Goal: Transaction & Acquisition: Book appointment/travel/reservation

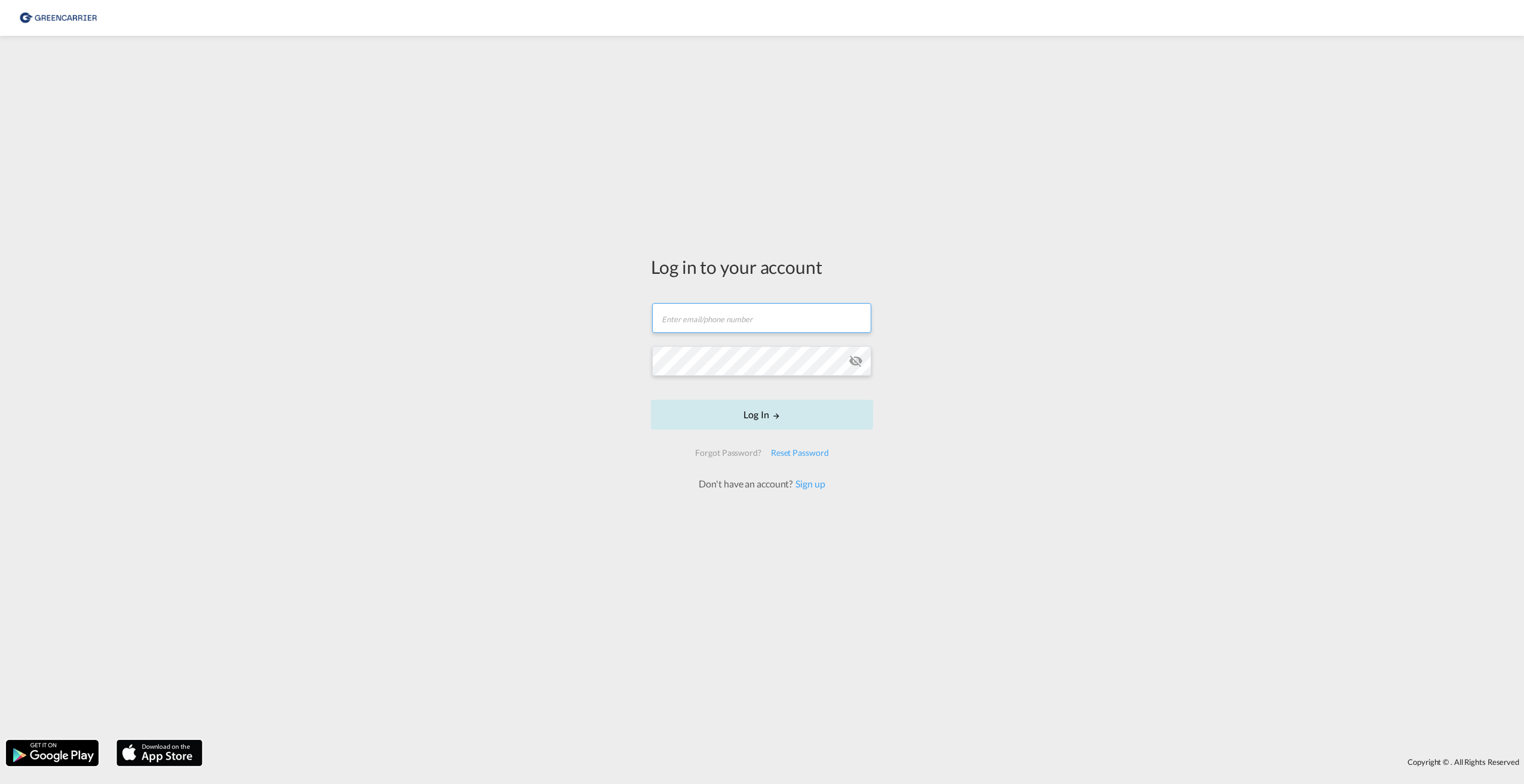
type input "[EMAIL_ADDRESS][DOMAIN_NAME]"
click at [738, 410] on button "Log In" at bounding box center [762, 415] width 222 height 30
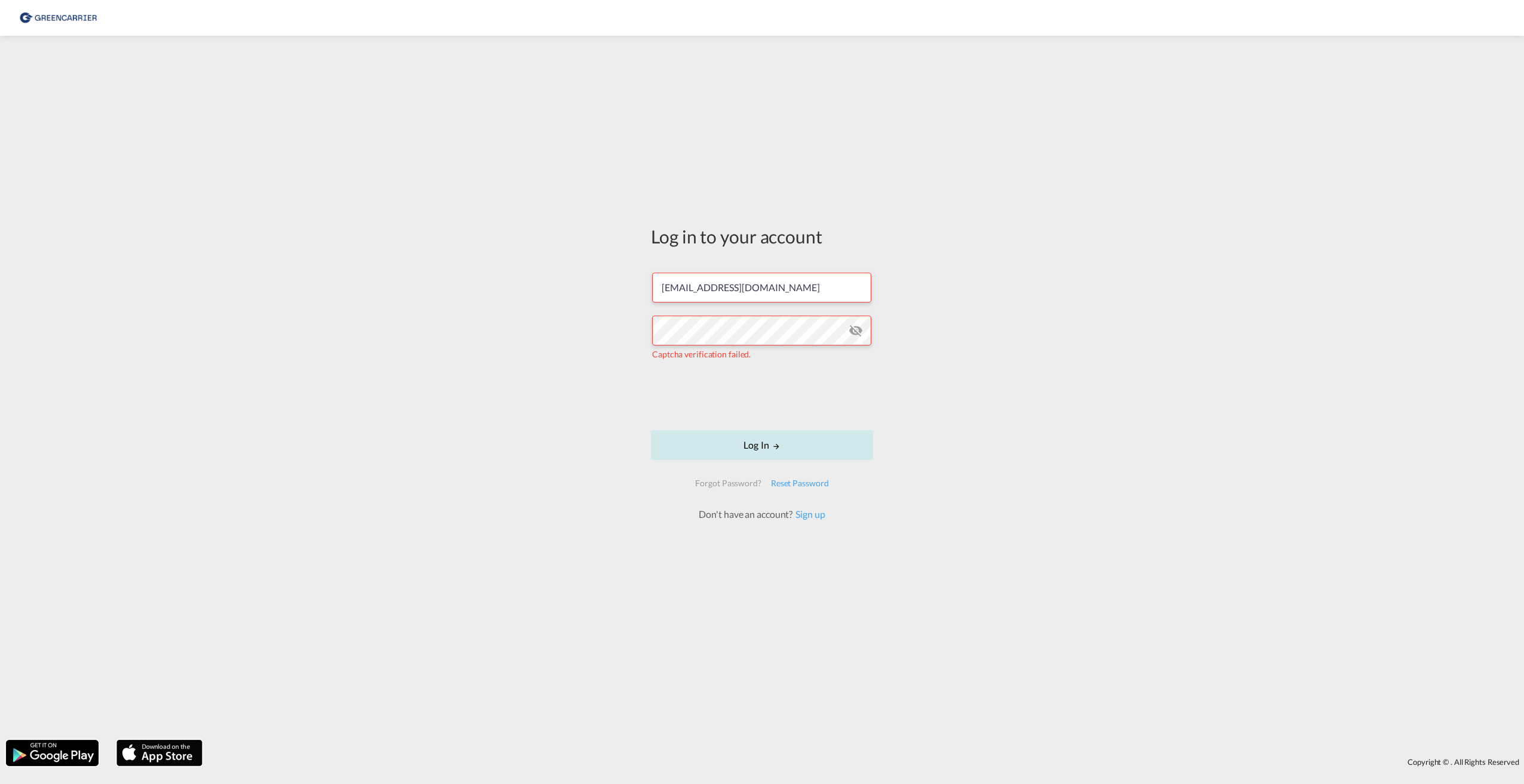
click at [764, 446] on button "Log In" at bounding box center [762, 445] width 222 height 30
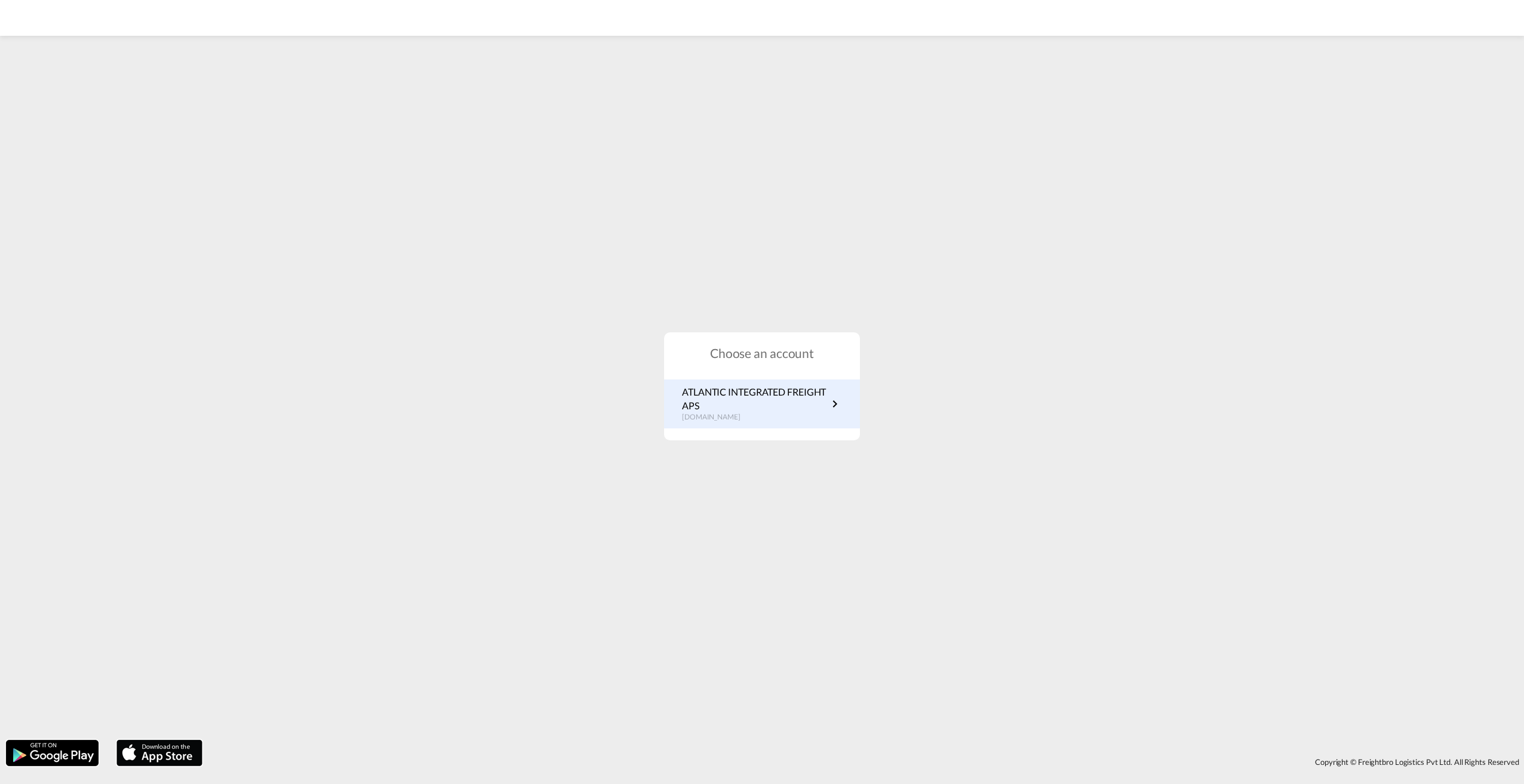
click at [748, 403] on p "ATLANTIC INTEGRATED FREIGHT APS" at bounding box center [755, 398] width 146 height 27
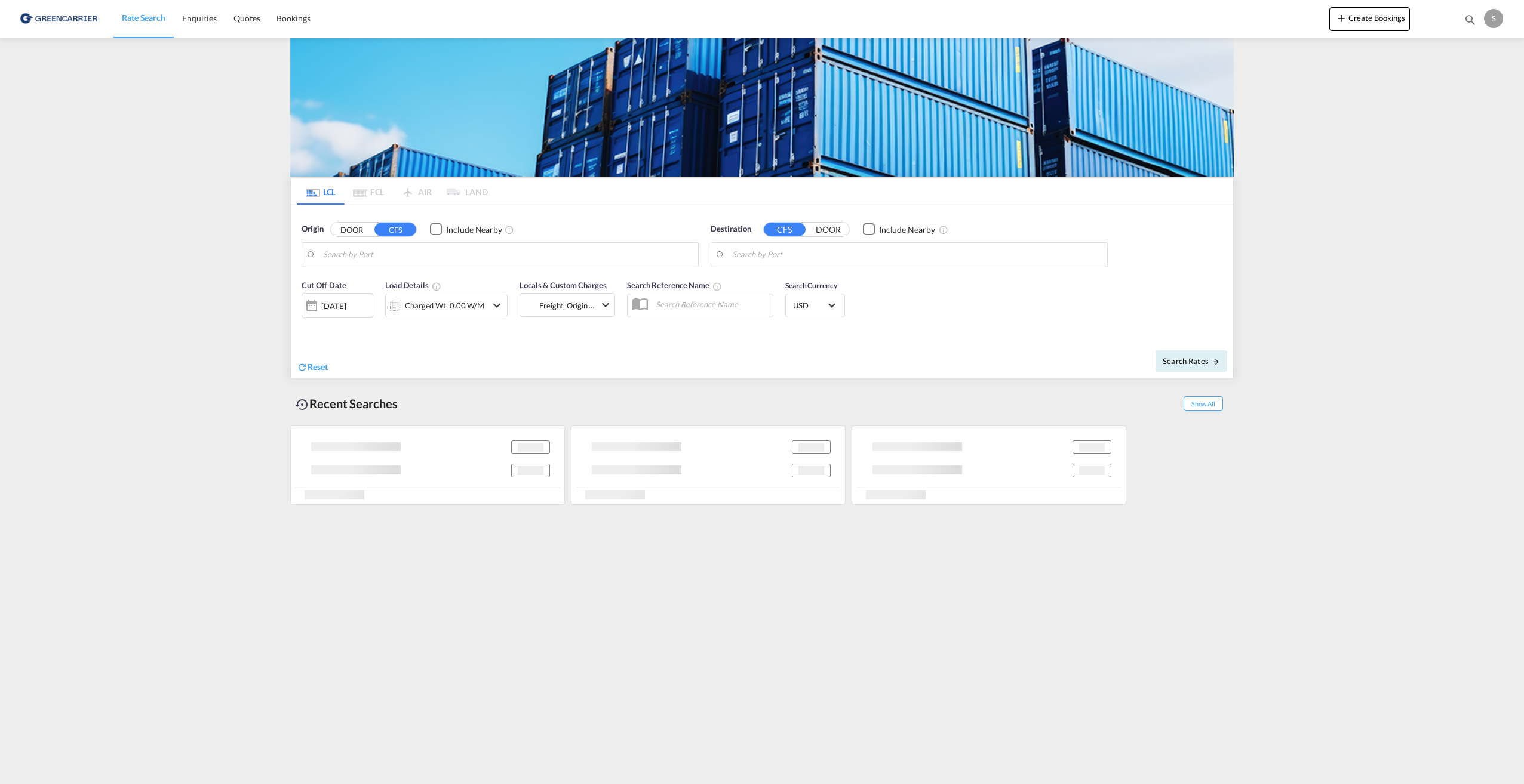
type input "Aarhus, DKAAR"
type input "Shanghai, SH, CNSHA"
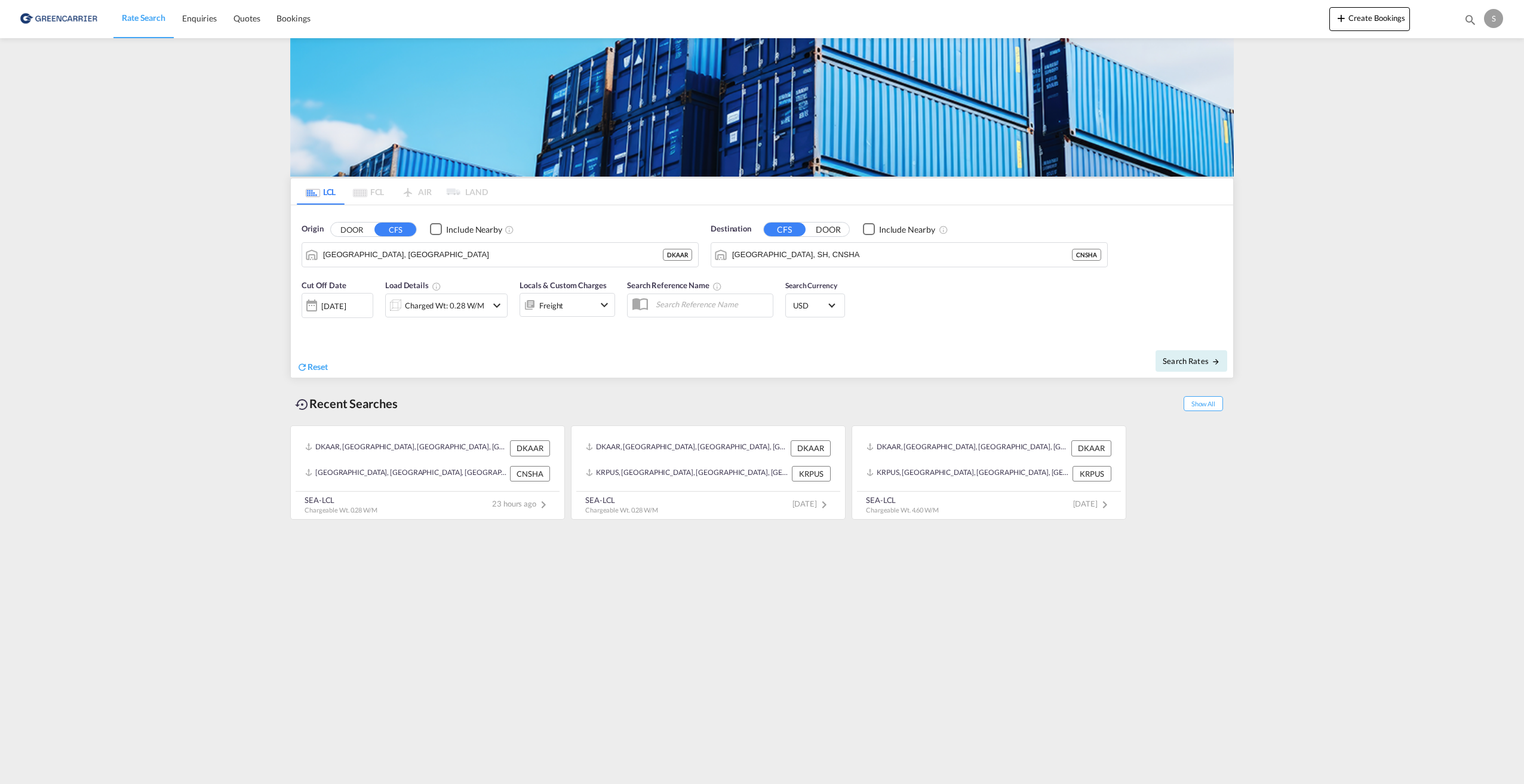
click at [498, 308] on md-icon "icon-chevron-down" at bounding box center [497, 306] width 14 height 14
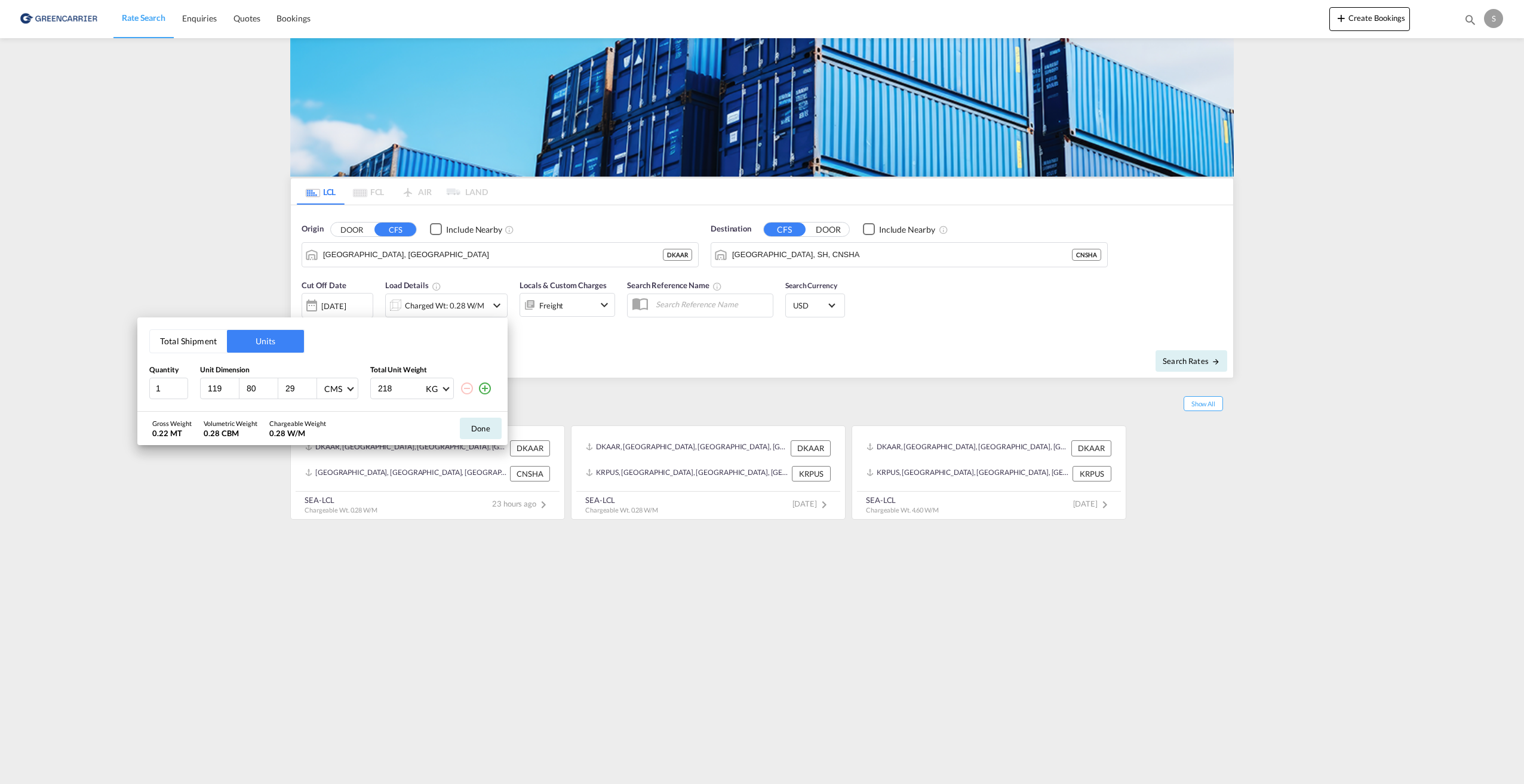
click at [230, 389] on input "119" at bounding box center [223, 388] width 32 height 11
drag, startPoint x: 224, startPoint y: 390, endPoint x: 157, endPoint y: 384, distance: 67.3
click at [157, 384] on div "1 119 80 29 CMS CMS Inches 218 KG KG LB" at bounding box center [322, 388] width 346 height 21
type input "130"
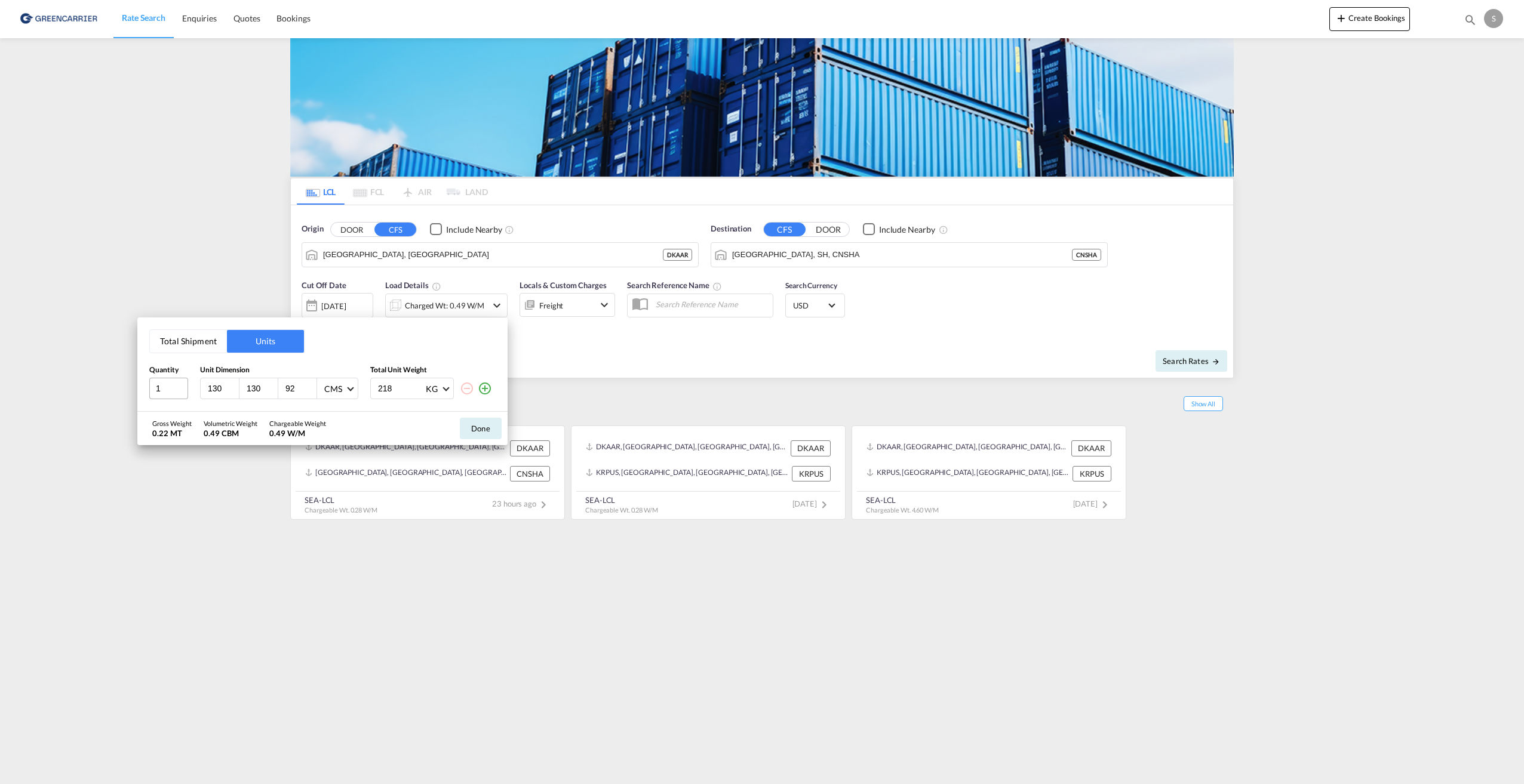
type input "92"
type input "480"
click at [475, 430] on button "Done" at bounding box center [480, 428] width 41 height 21
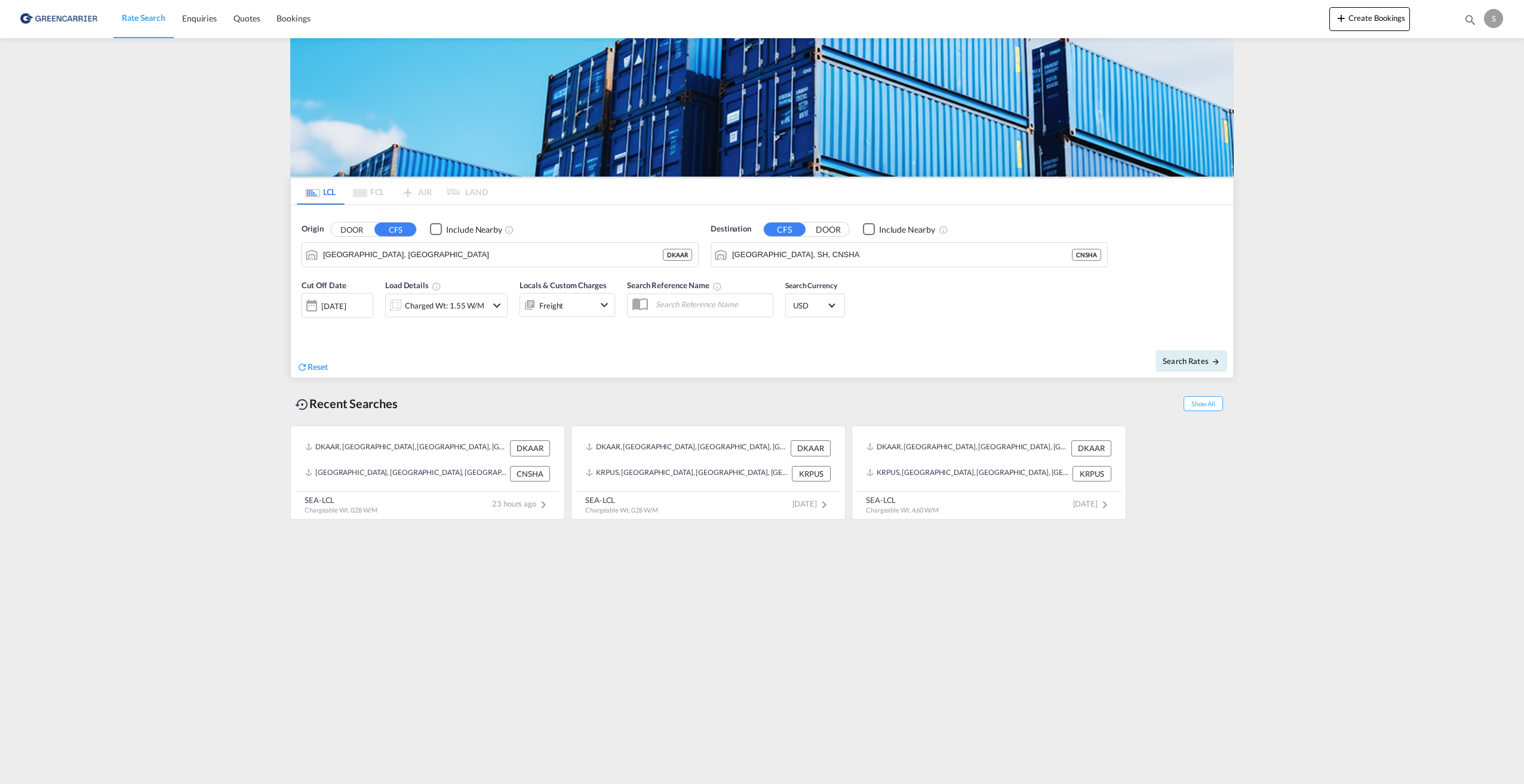
drag, startPoint x: 1194, startPoint y: 362, endPoint x: 858, endPoint y: 317, distance: 339.0
click at [866, 317] on div "Cut Off Date 19 Aug 2025 19/08/2025 Load Details Charged Wt: 1.55 W/M Locals & …" at bounding box center [762, 325] width 943 height 104
click at [360, 231] on button "DOOR" at bounding box center [351, 229] width 41 height 14
click at [397, 258] on body "Rate Search Enquiries Quotes Bookings Rate Search Enquiries" at bounding box center [762, 392] width 1524 height 784
click at [375, 253] on body "Rate Search Enquiries Quotes Bookings Rate Search Enquiries" at bounding box center [762, 392] width 1524 height 784
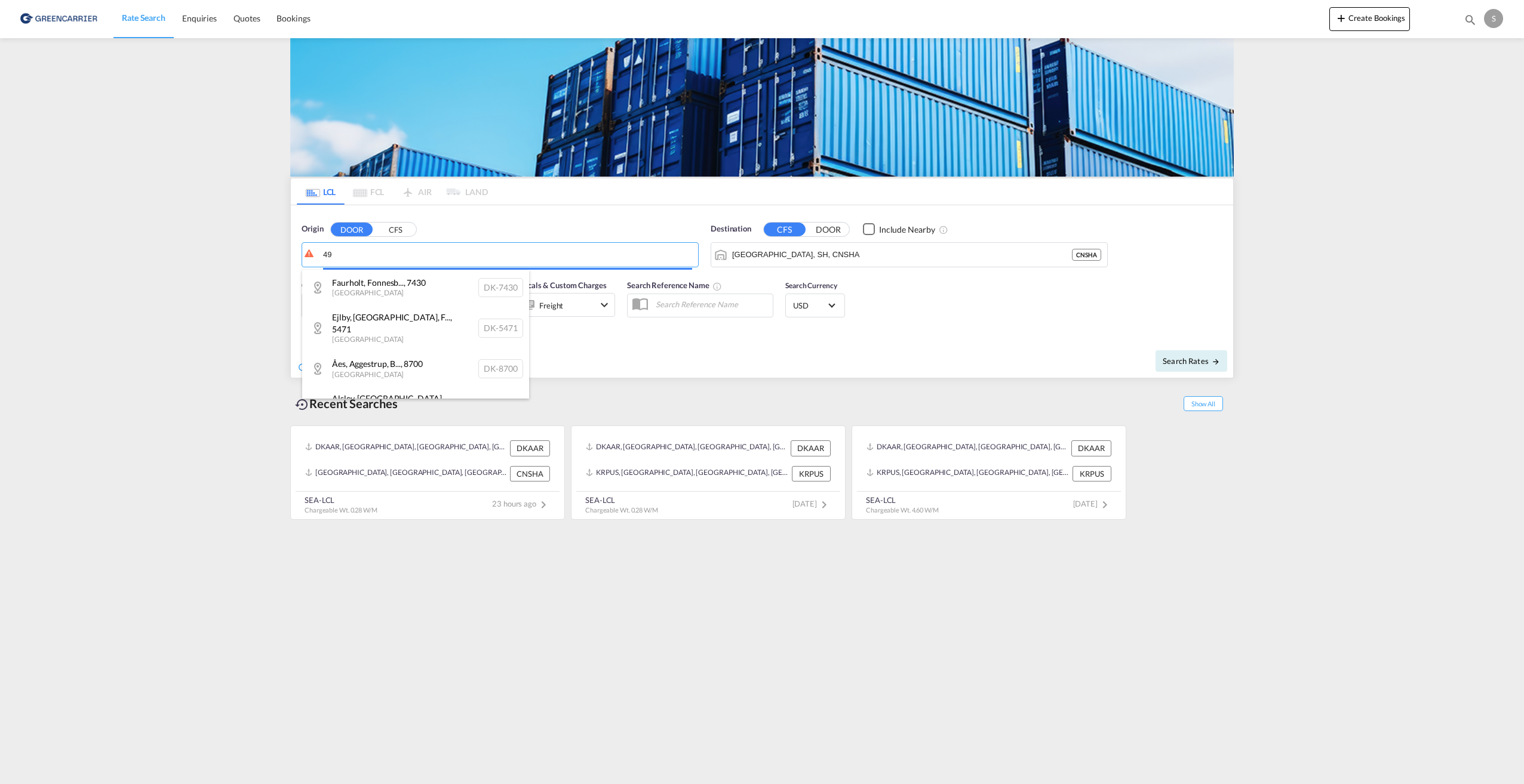
type input "4"
type input "6950"
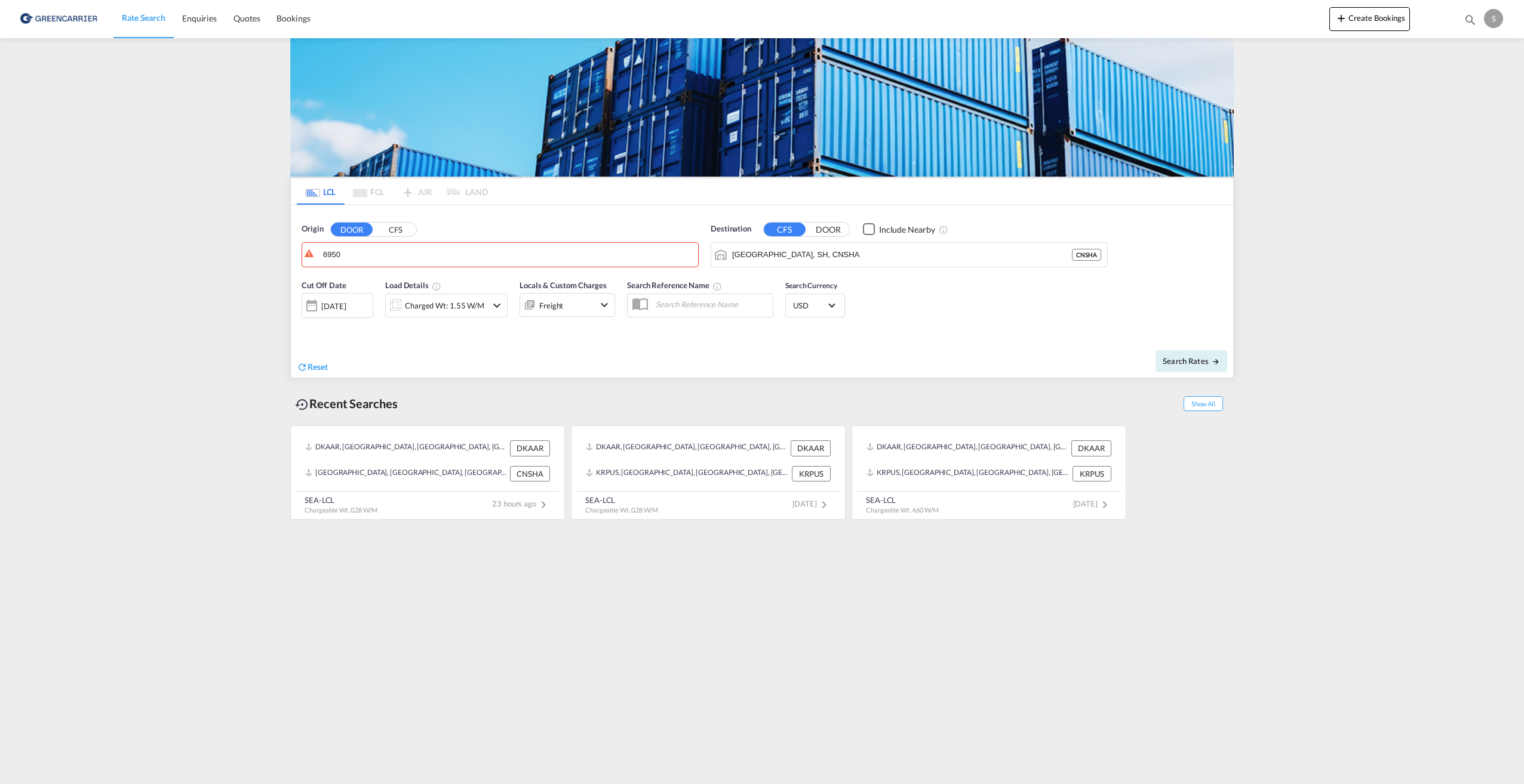
drag, startPoint x: 475, startPoint y: 260, endPoint x: 212, endPoint y: 267, distance: 263.1
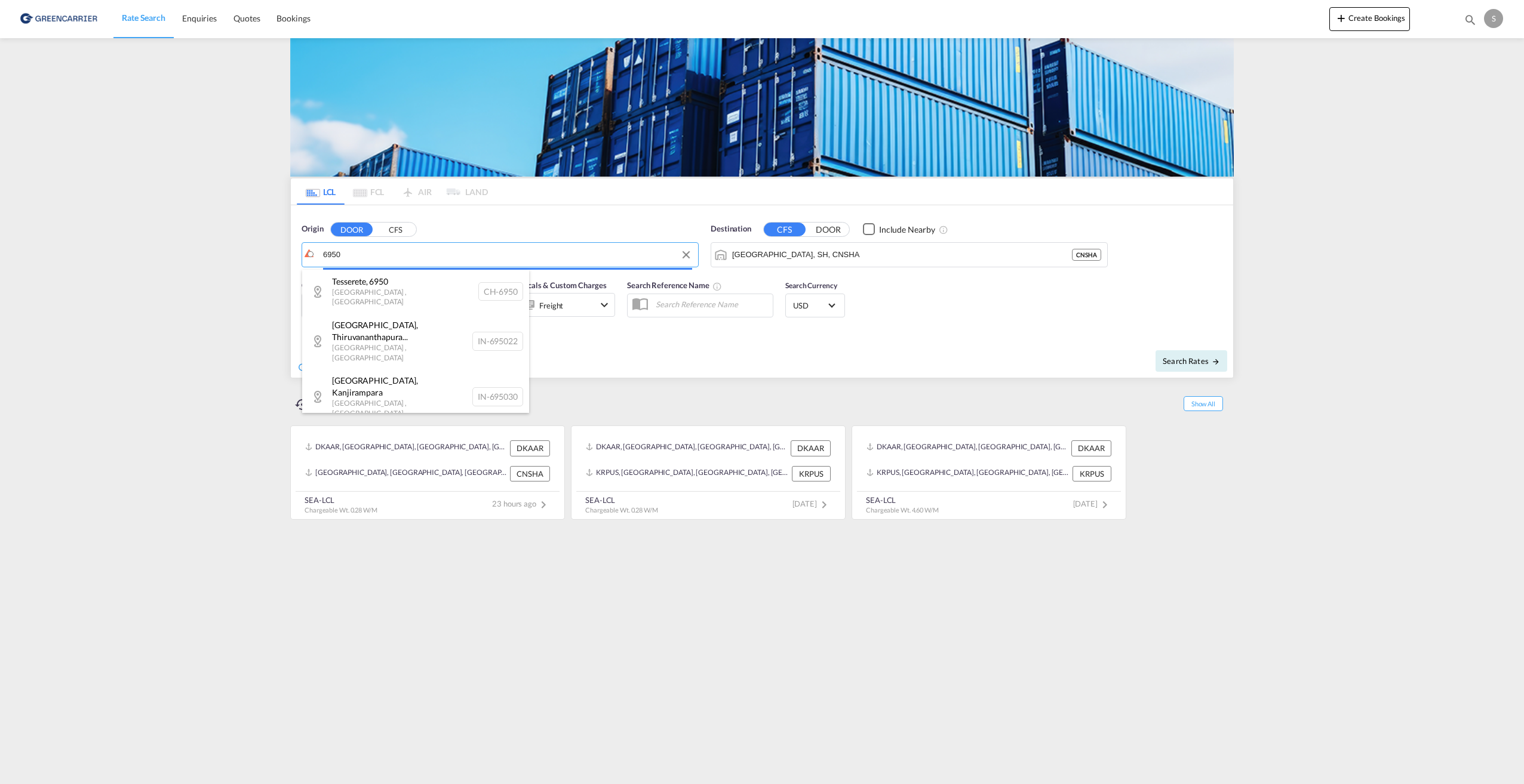
click at [337, 260] on body "Rate Search Enquiries Quotes Bookings Rate Search Enquiries" at bounding box center [762, 392] width 1524 height 784
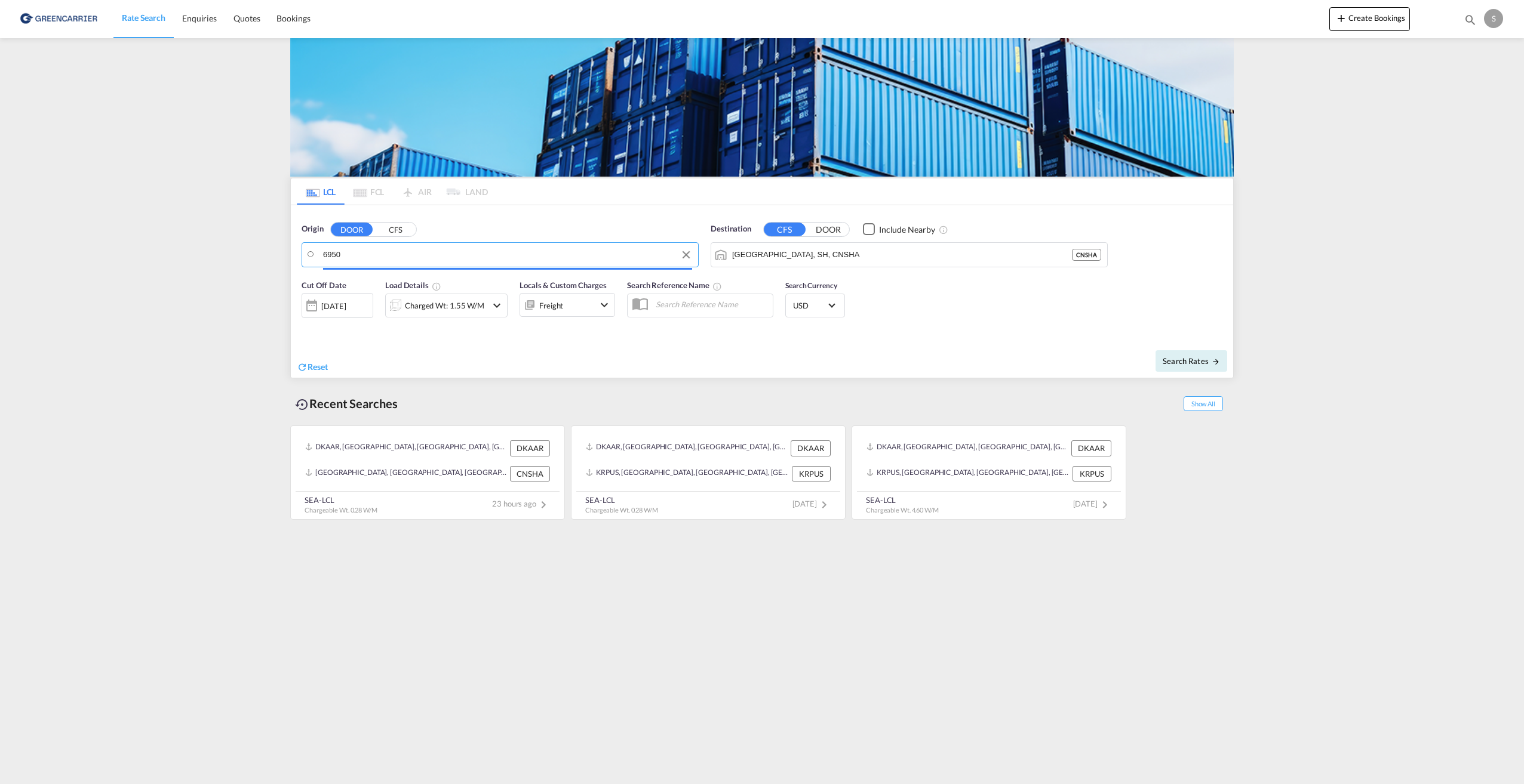
click at [342, 257] on input "6950" at bounding box center [507, 255] width 369 height 18
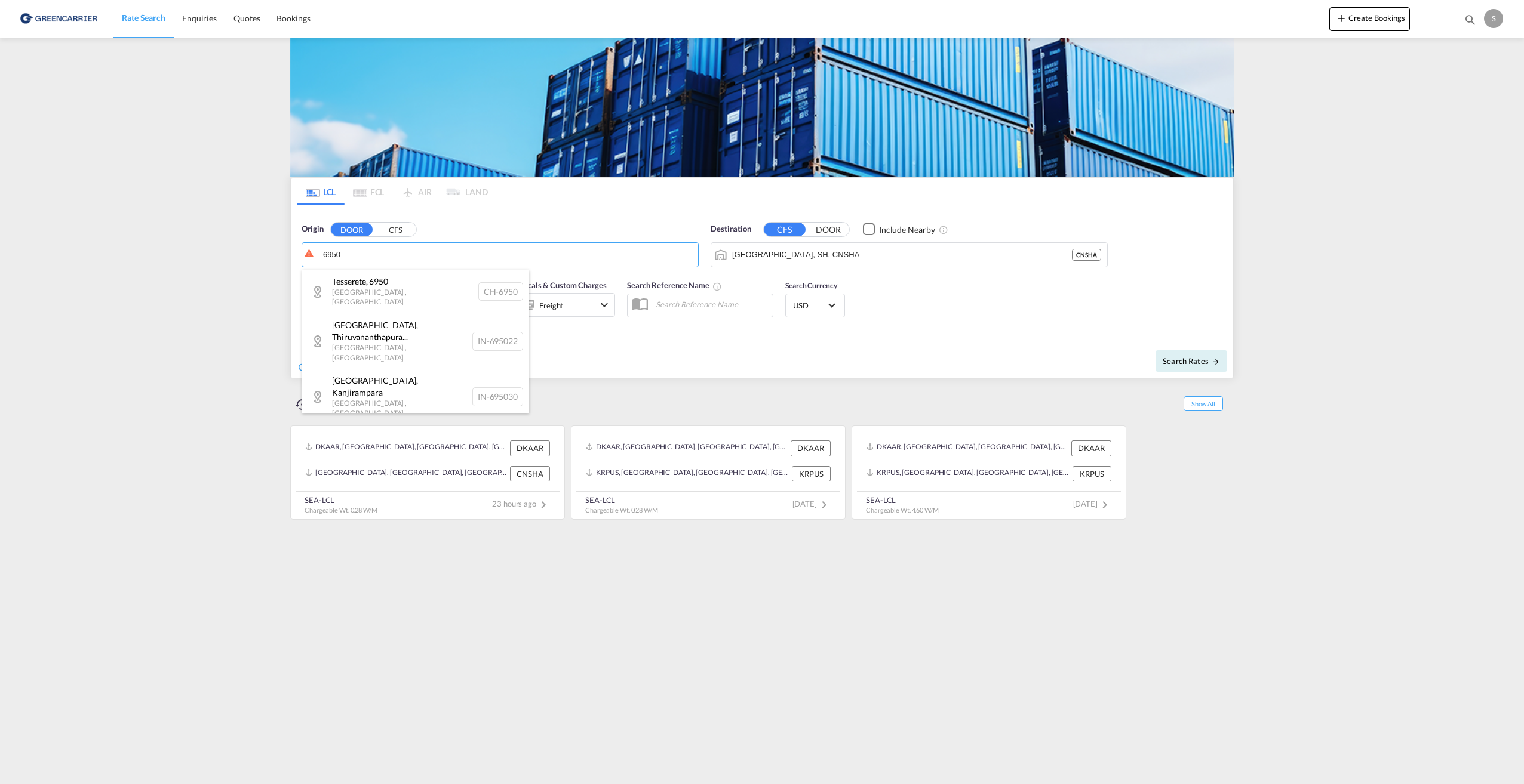
drag, startPoint x: 344, startPoint y: 257, endPoint x: 310, endPoint y: 255, distance: 34.1
click at [310, 255] on body "Rate Search Enquiries Quotes Bookings Rate Search Enquiries" at bounding box center [762, 392] width 1524 height 784
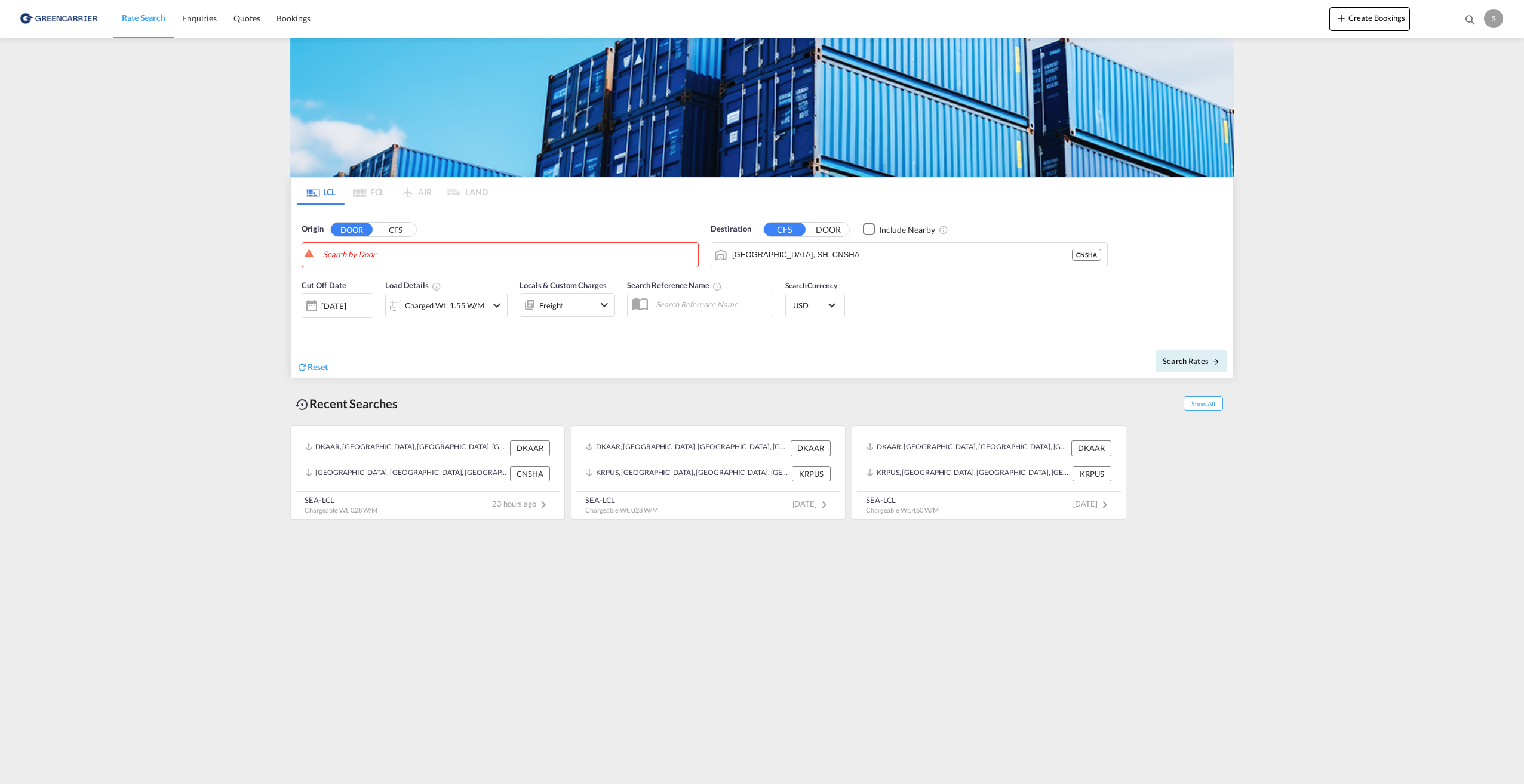
click at [395, 235] on button "CFS" at bounding box center [395, 229] width 41 height 14
click at [389, 291] on div "Aarhus Denmark DKAAR" at bounding box center [416, 286] width 227 height 32
type input "Aarhus, DKAAR"
click at [1176, 362] on span "Search Rates" at bounding box center [1191, 361] width 57 height 10
type input "DKAAR to CNSHA / 19 Aug 2025"
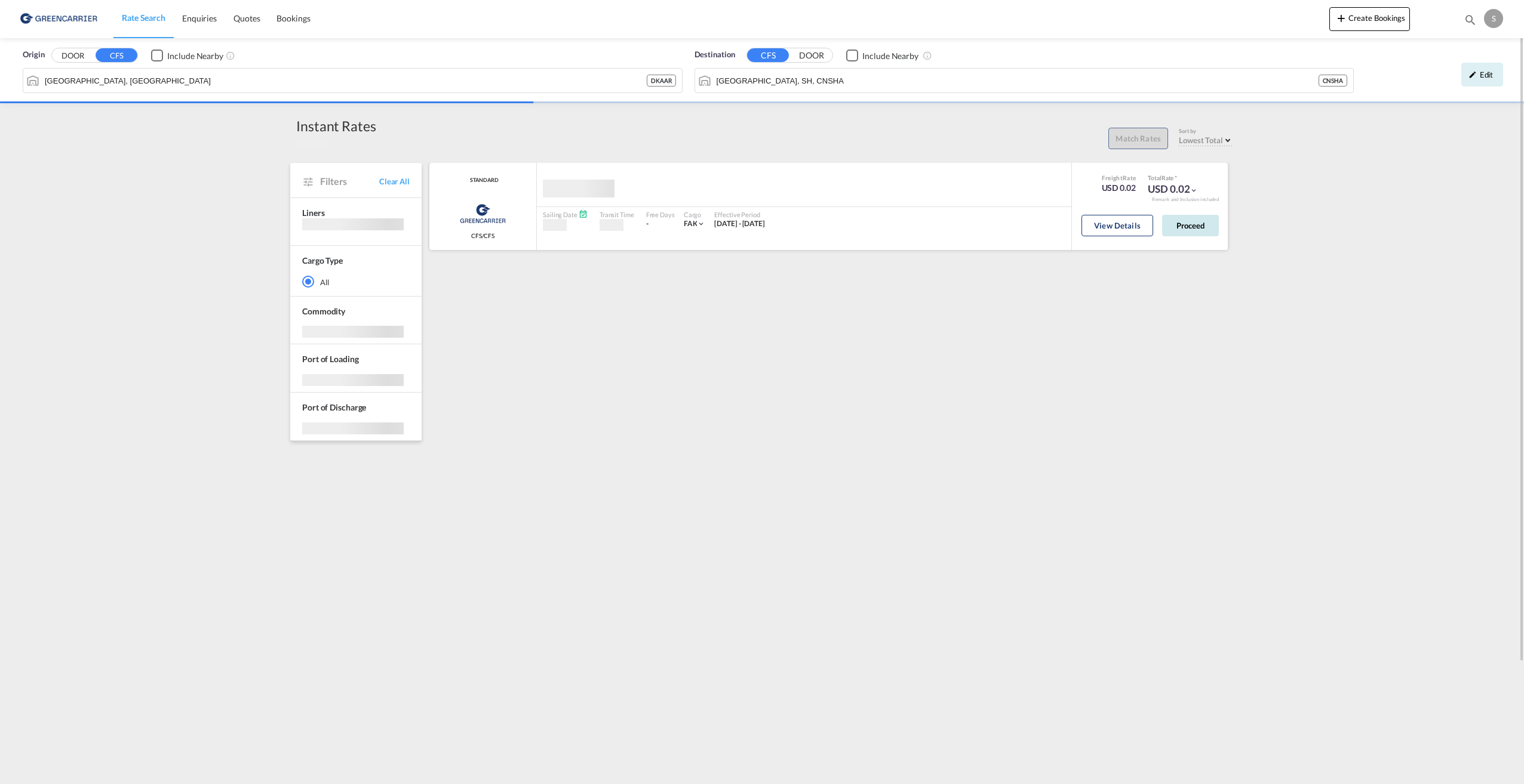
click at [1177, 222] on body "Rate Search Enquiries Quotes Bookings Rate Search Enquiries" at bounding box center [762, 392] width 1524 height 784
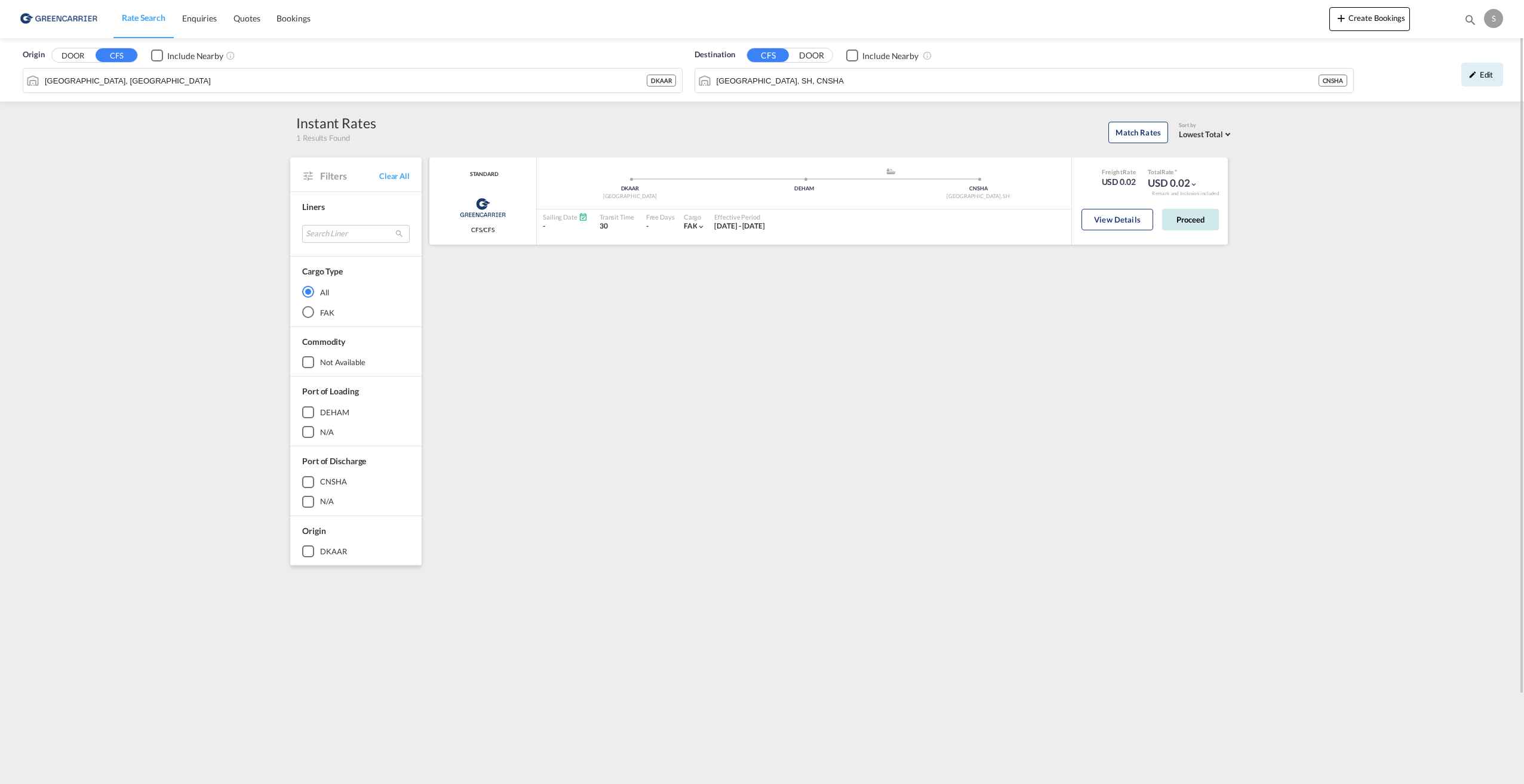
click at [1185, 218] on button "Proceed" at bounding box center [1191, 219] width 57 height 21
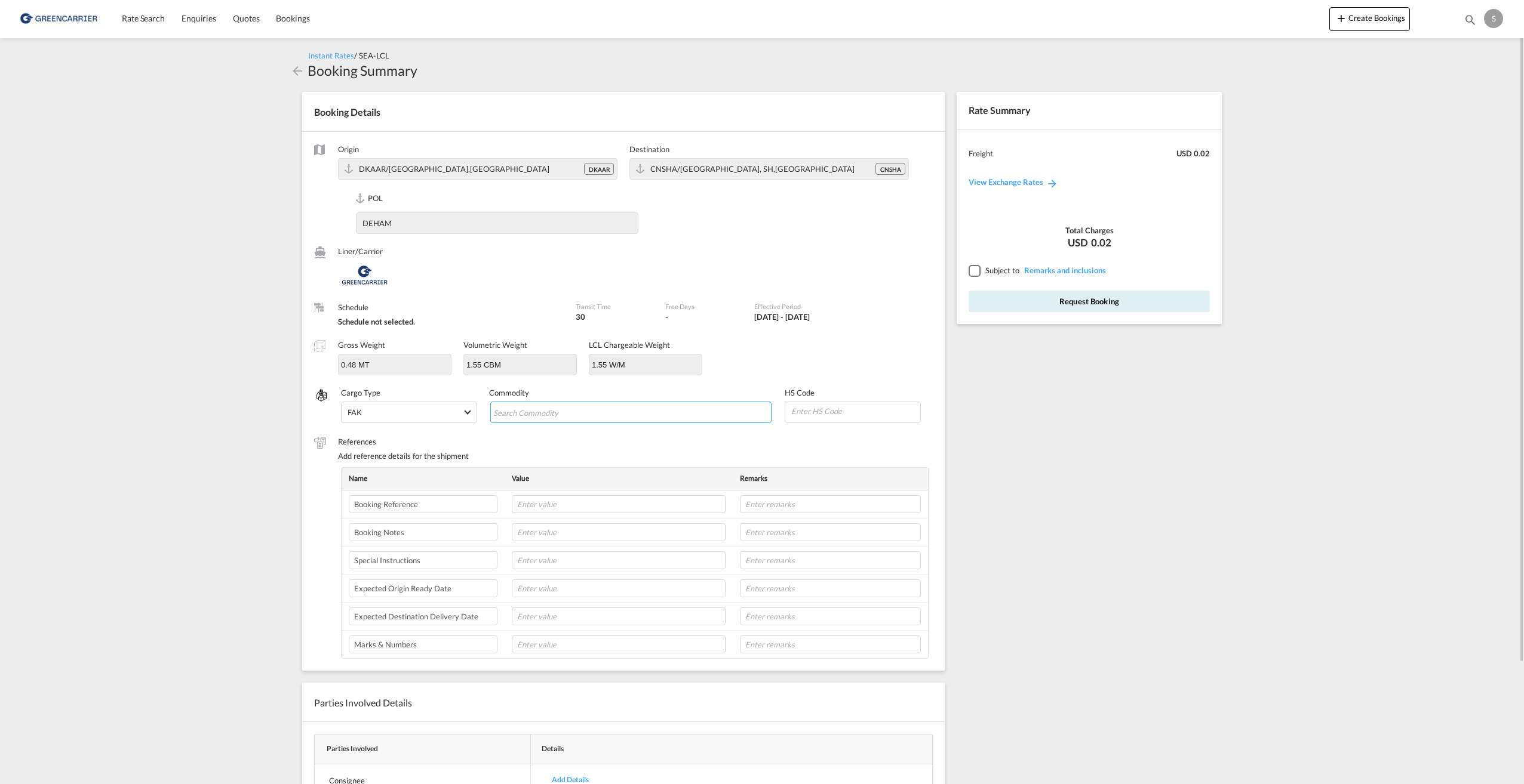
click at [511, 411] on input "Search Commodity" at bounding box center [548, 413] width 110 height 19
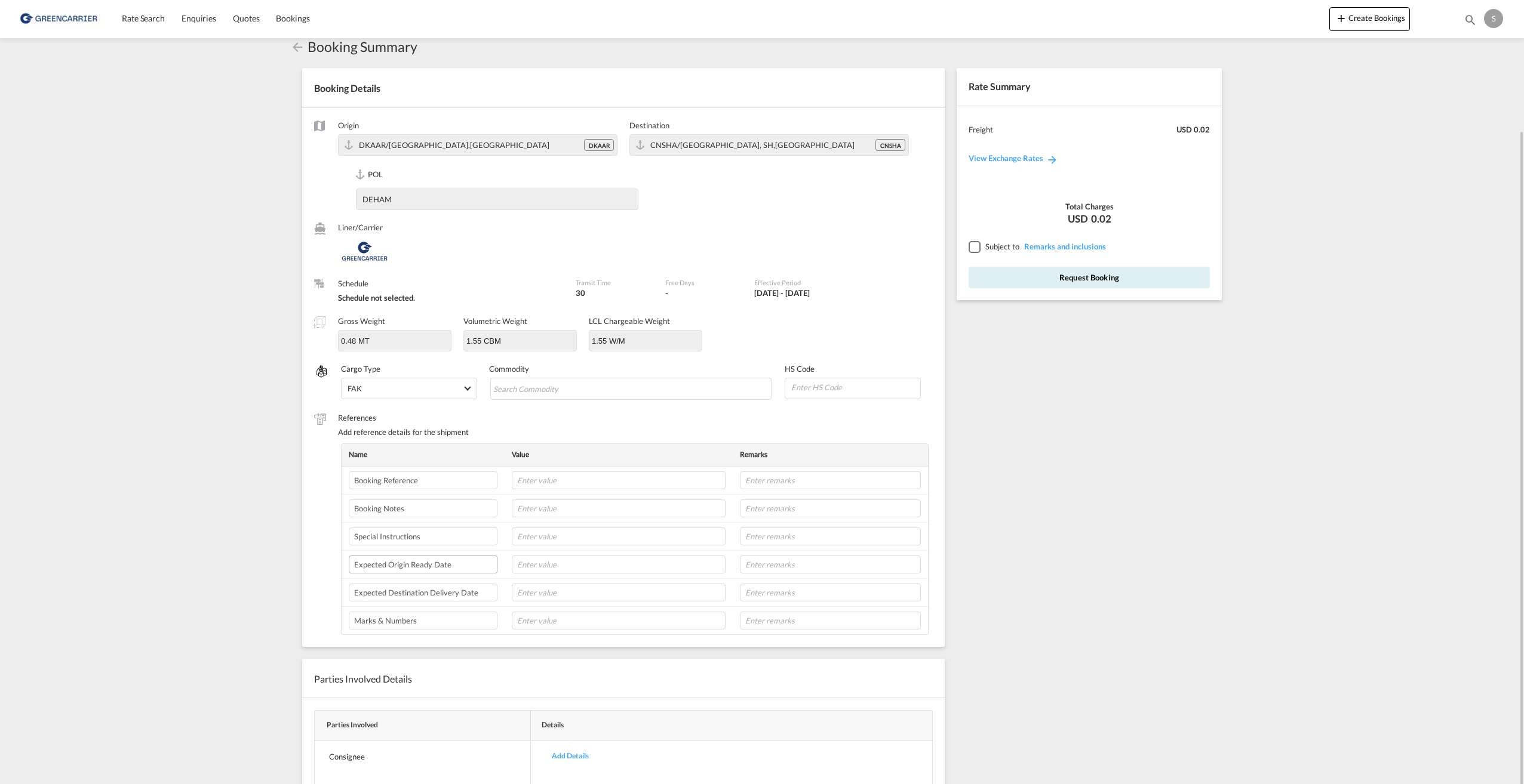
scroll to position [143, 0]
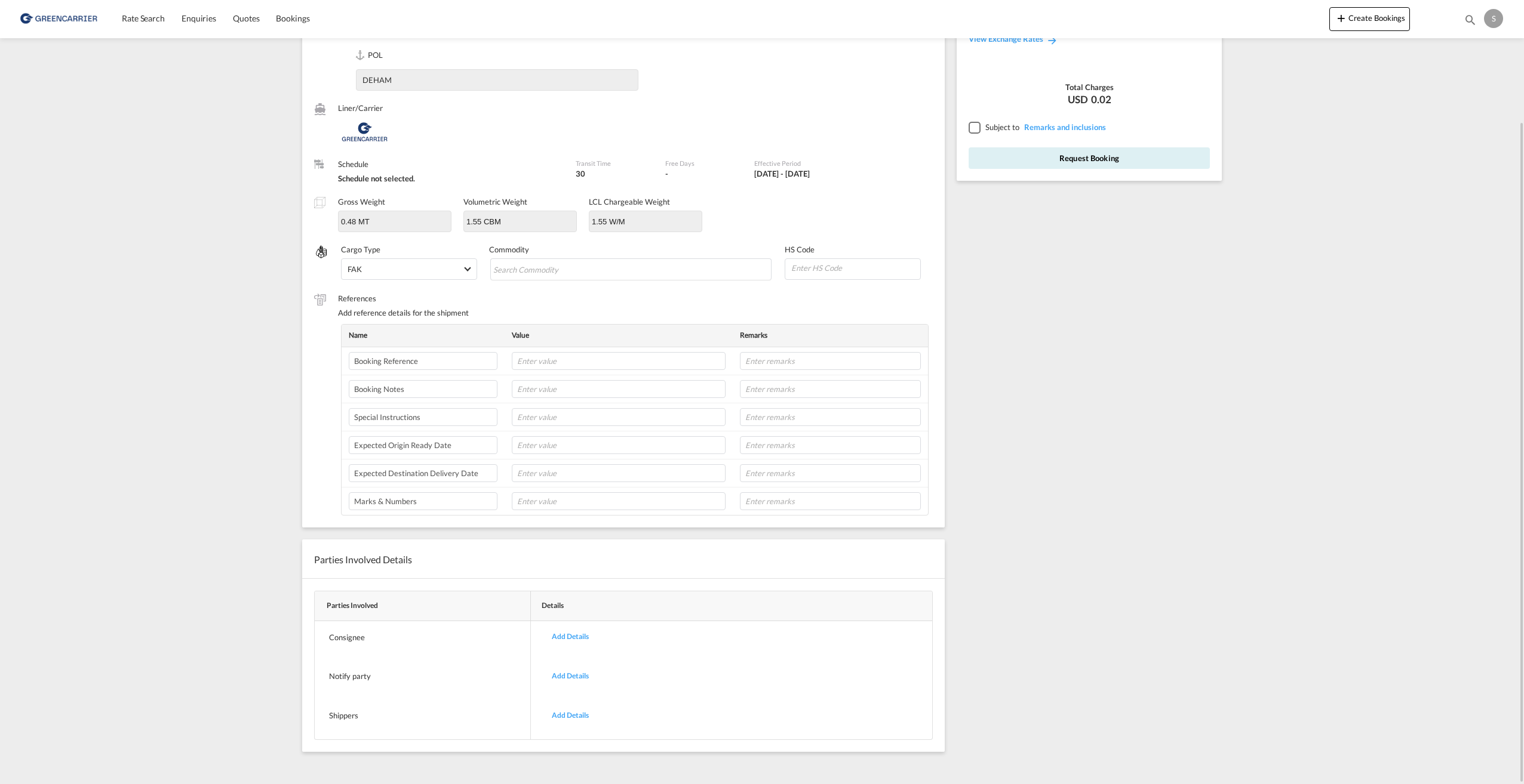
click at [263, 357] on md-content "Rate Search Enquiries Quotes Bookings Create Bookings Bookings Quotes Enquiries…" at bounding box center [762, 392] width 1524 height 784
click at [533, 375] on tbody "Booking Reference Booking Notes Special Instructions Expected Origin Ready Date…" at bounding box center [635, 432] width 587 height 168
drag, startPoint x: 533, startPoint y: 375, endPoint x: 546, endPoint y: 367, distance: 15.3
click at [546, 367] on input "text" at bounding box center [618, 362] width 214 height 18
paste input "OADO251627"
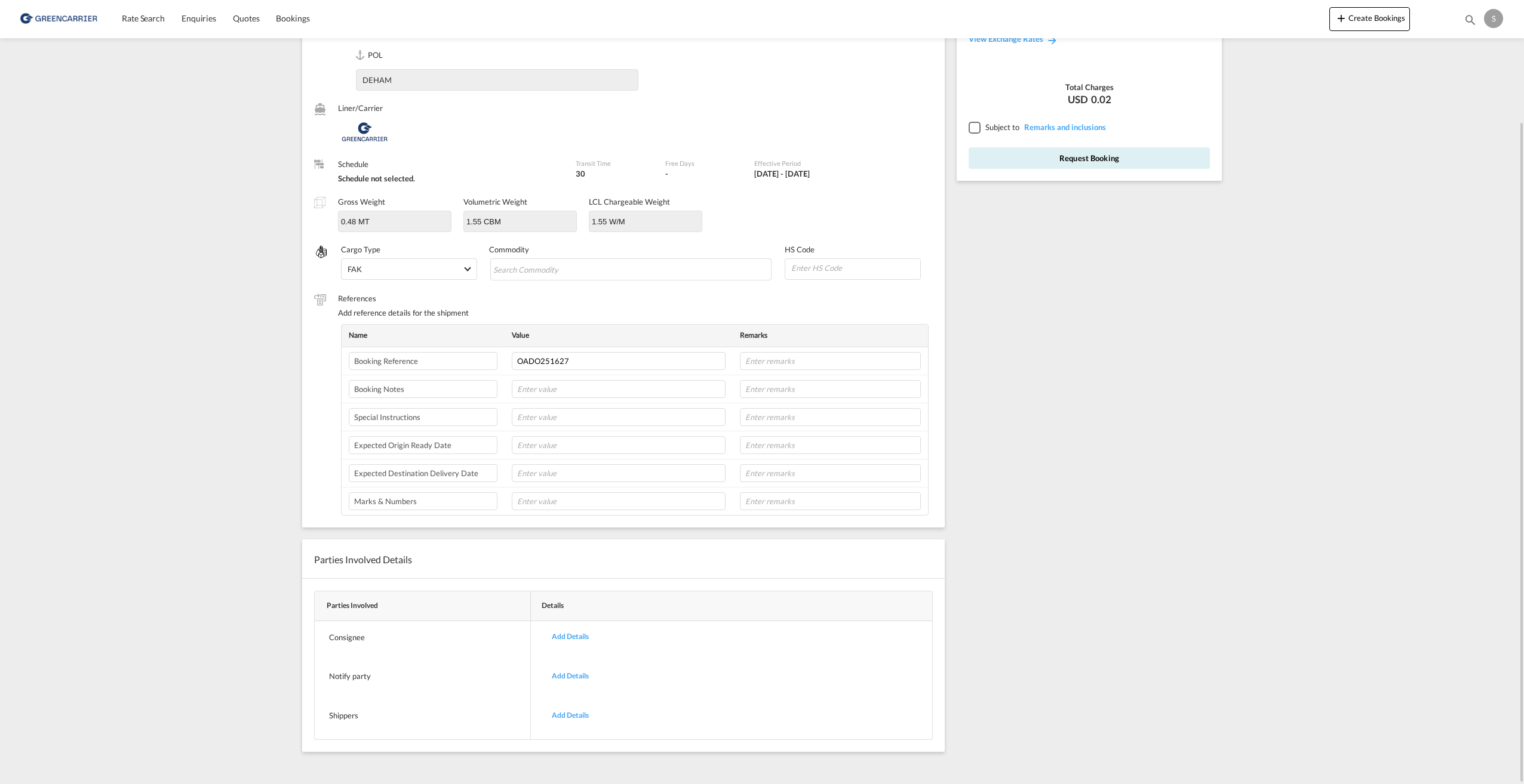
click at [690, 314] on div "Add reference details for the shipment" at bounding box center [635, 312] width 595 height 11
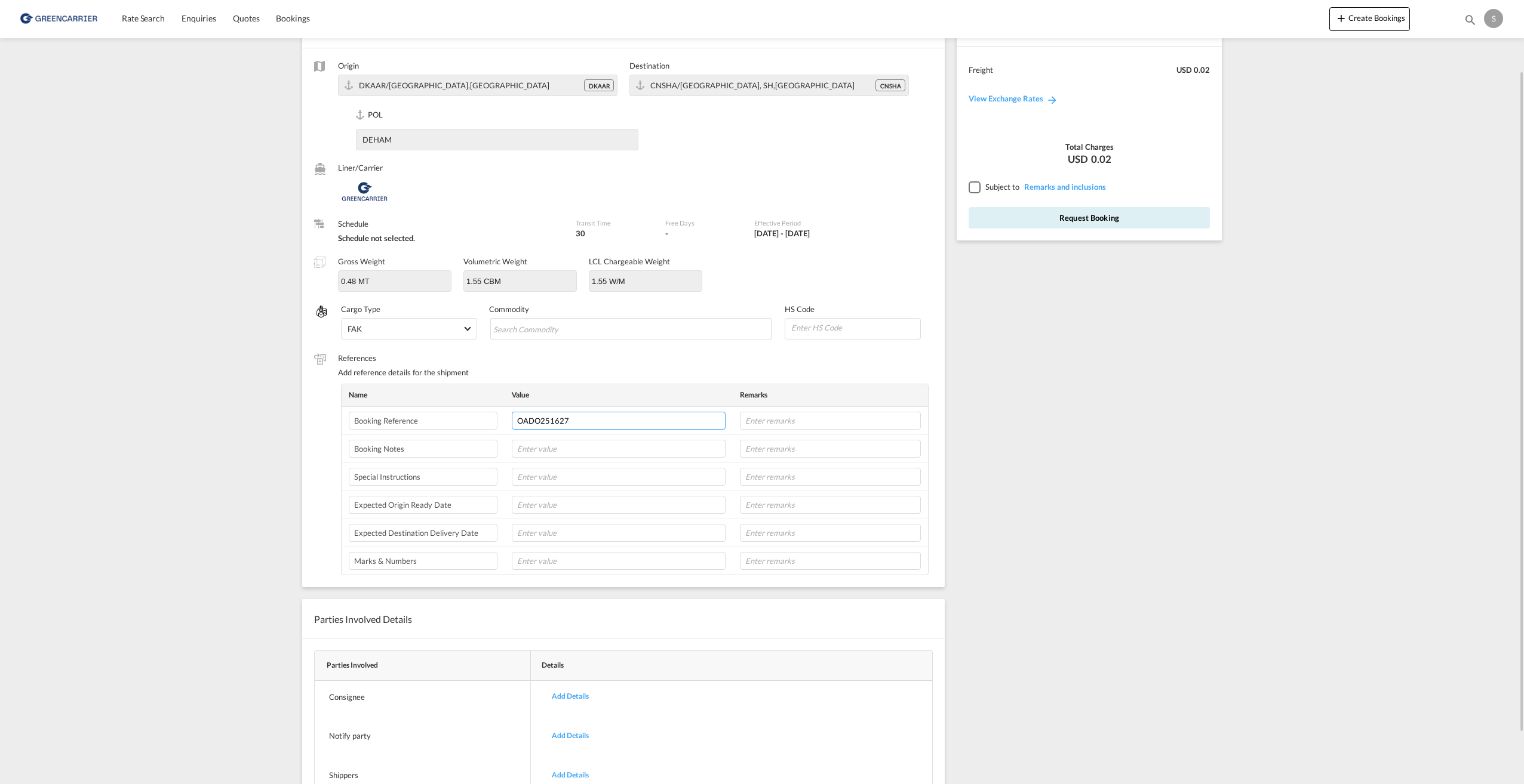
click at [626, 420] on input "OADO251627" at bounding box center [618, 421] width 214 height 18
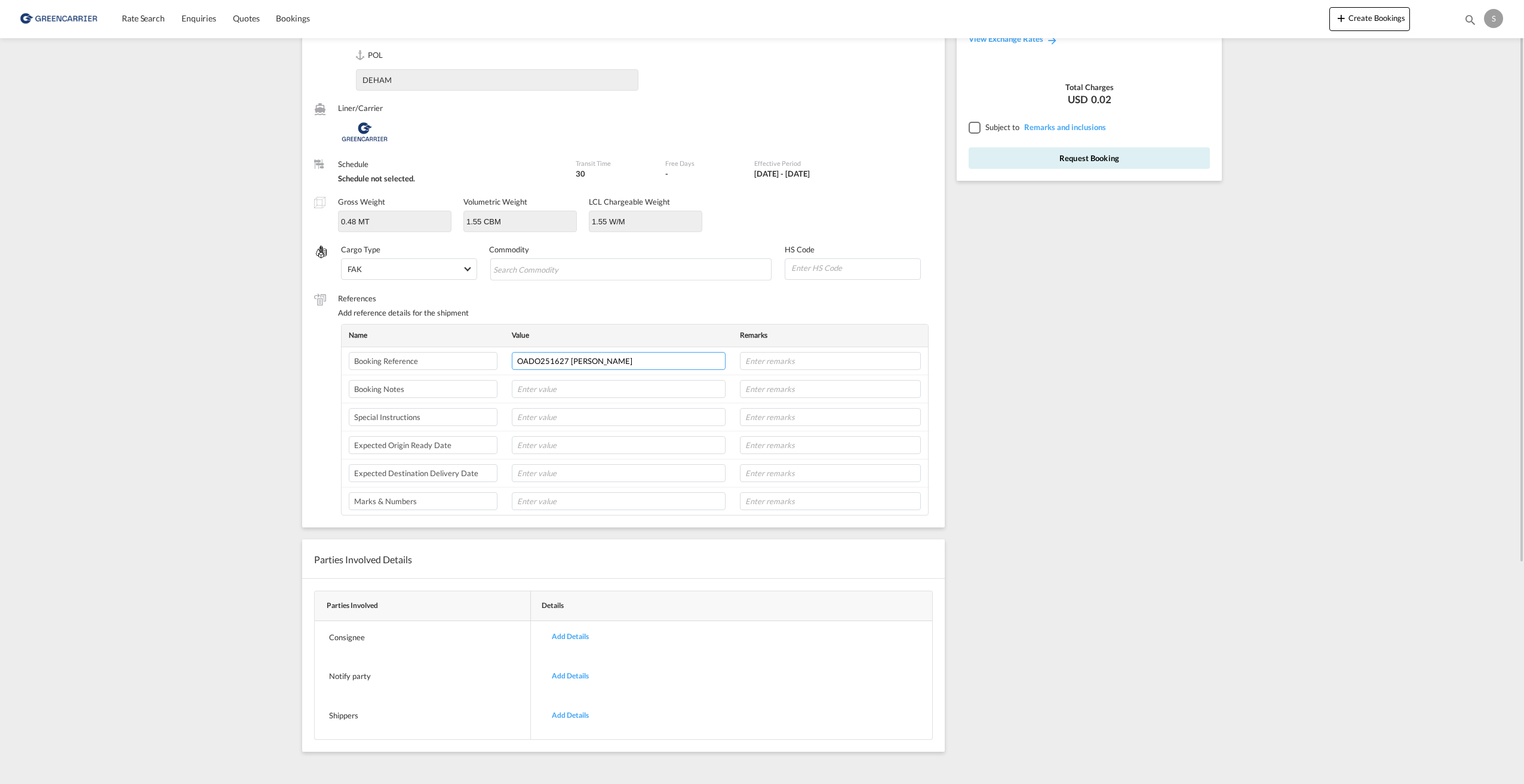
scroll to position [0, 0]
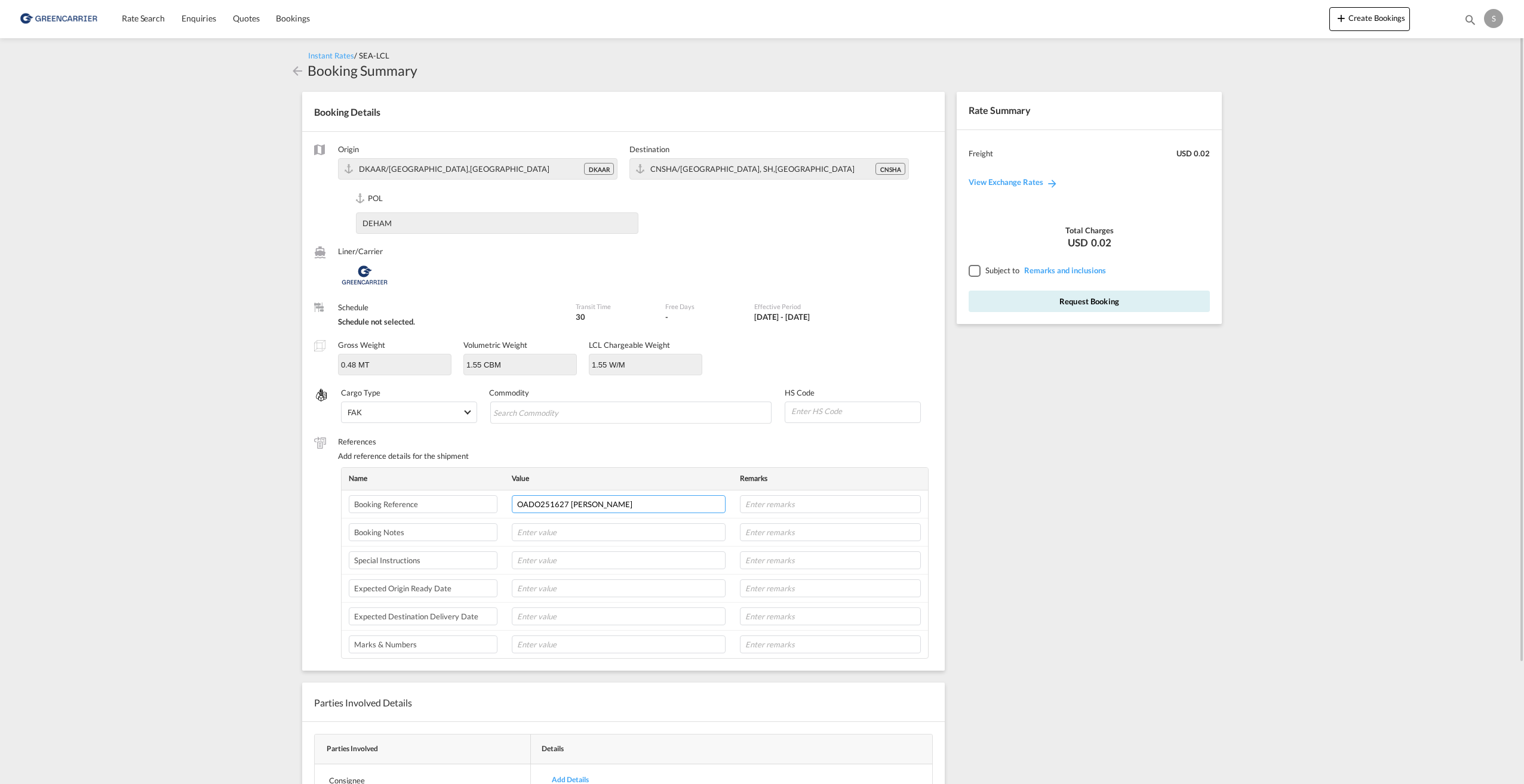
type input "OADO251627 MANUEL"
click at [381, 317] on div "Schedule not selected." at bounding box center [451, 321] width 226 height 11
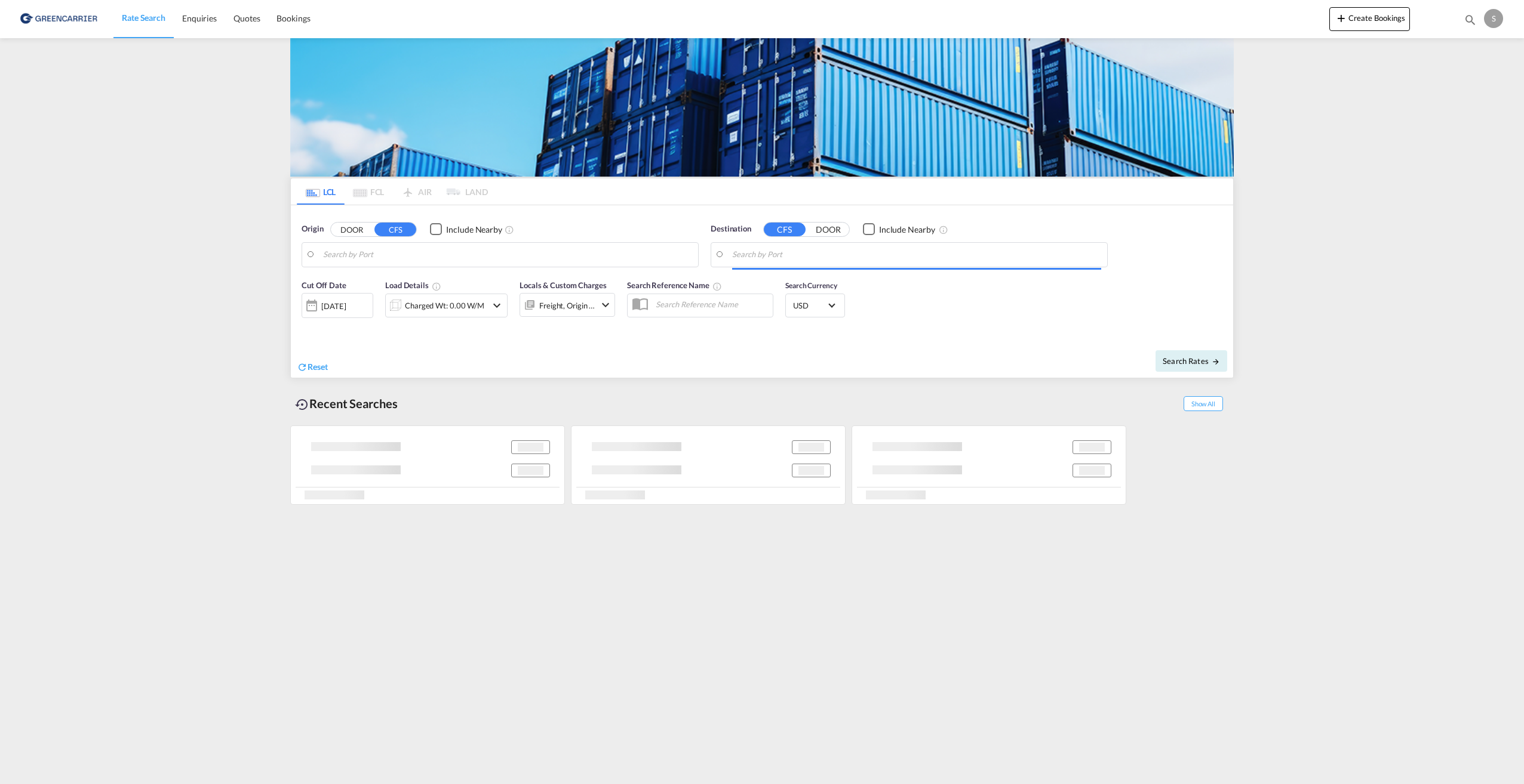
type input "Aarhus, DKAAR"
type input "Shanghai, SH, CNSHA"
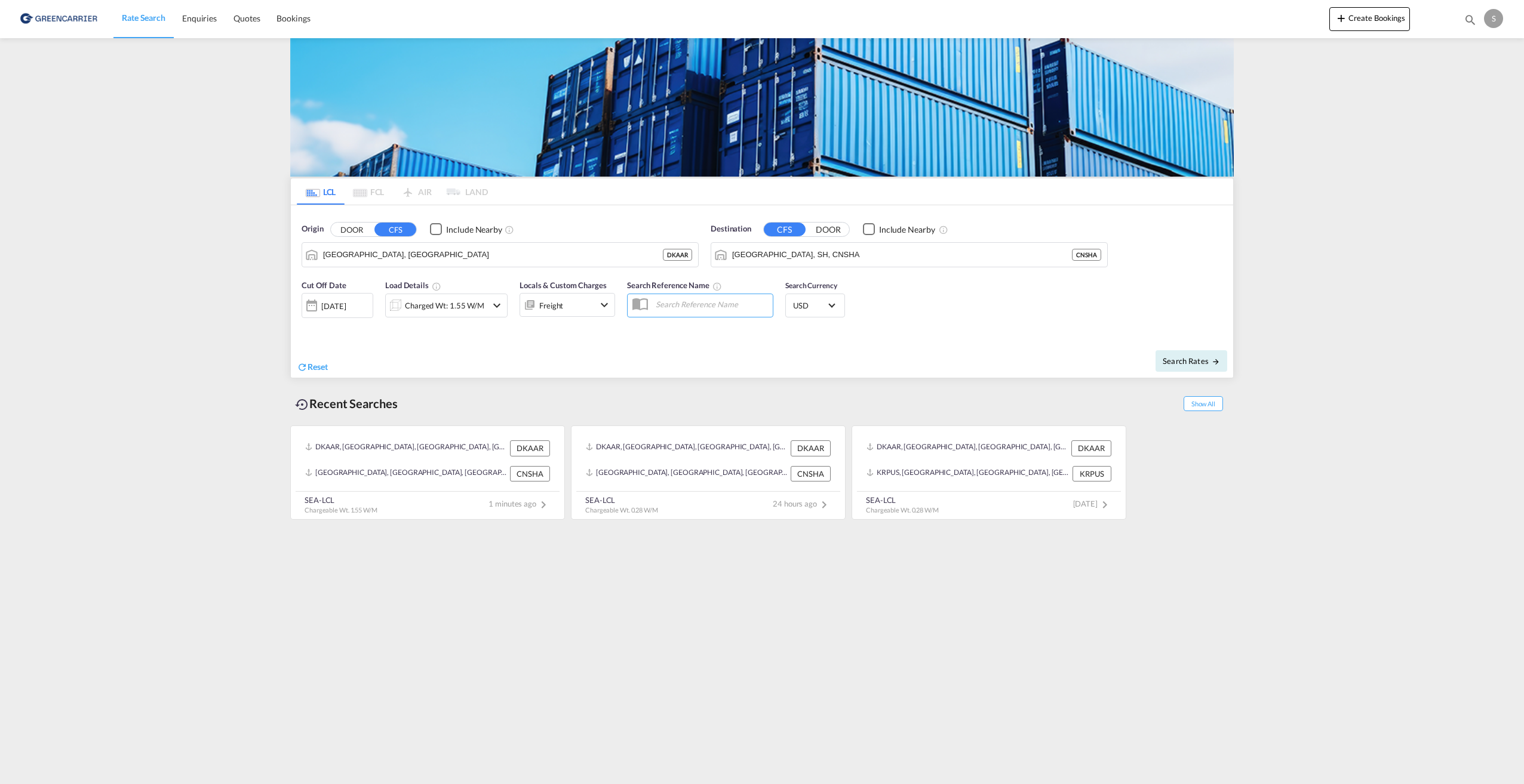
click at [694, 307] on input "text" at bounding box center [711, 305] width 123 height 18
paste input "OADO251627"
type input "OADO251627 MANUEL"
click at [1201, 369] on button "Search Rates" at bounding box center [1191, 361] width 72 height 21
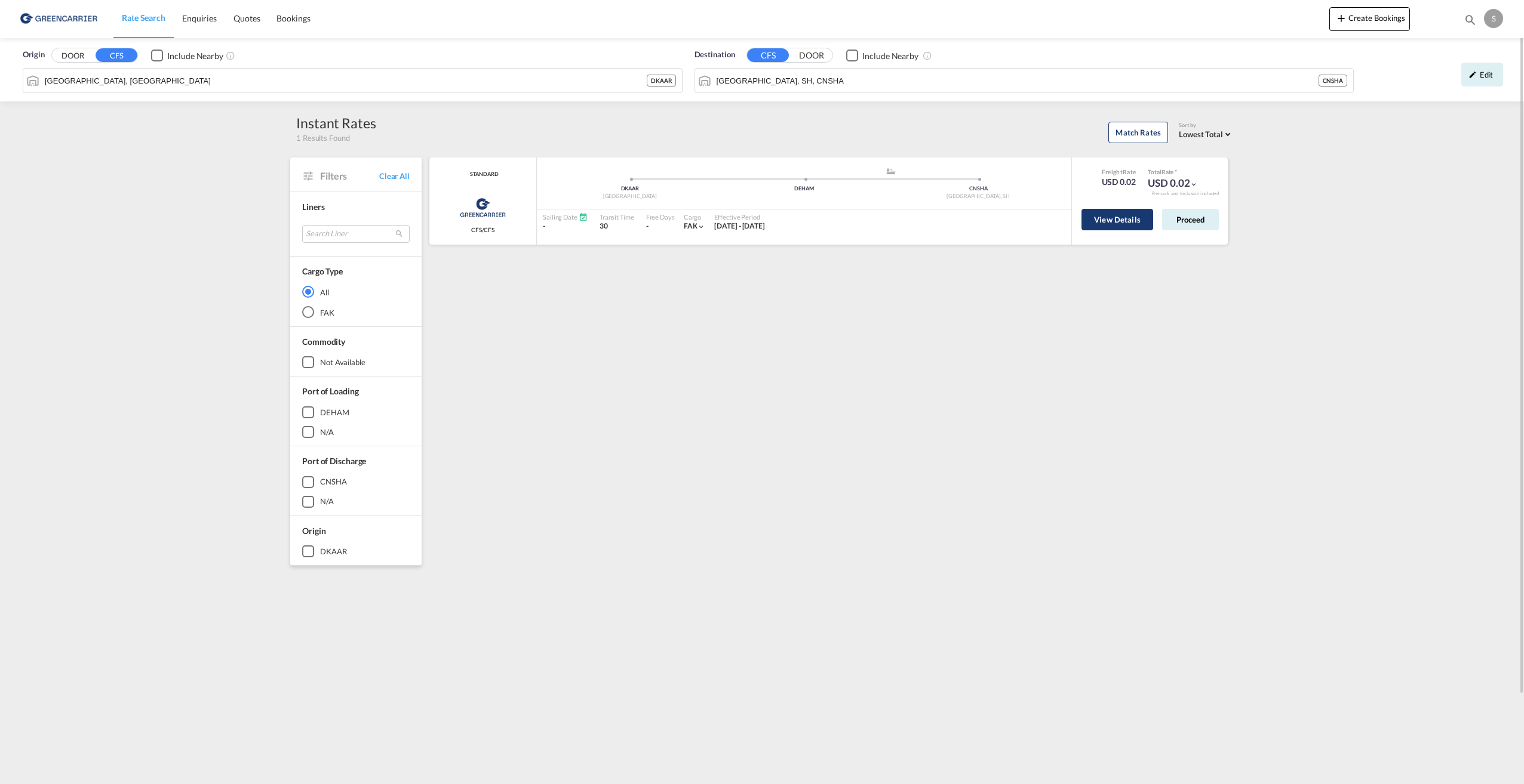
click at [1131, 224] on button "View Details" at bounding box center [1117, 219] width 72 height 21
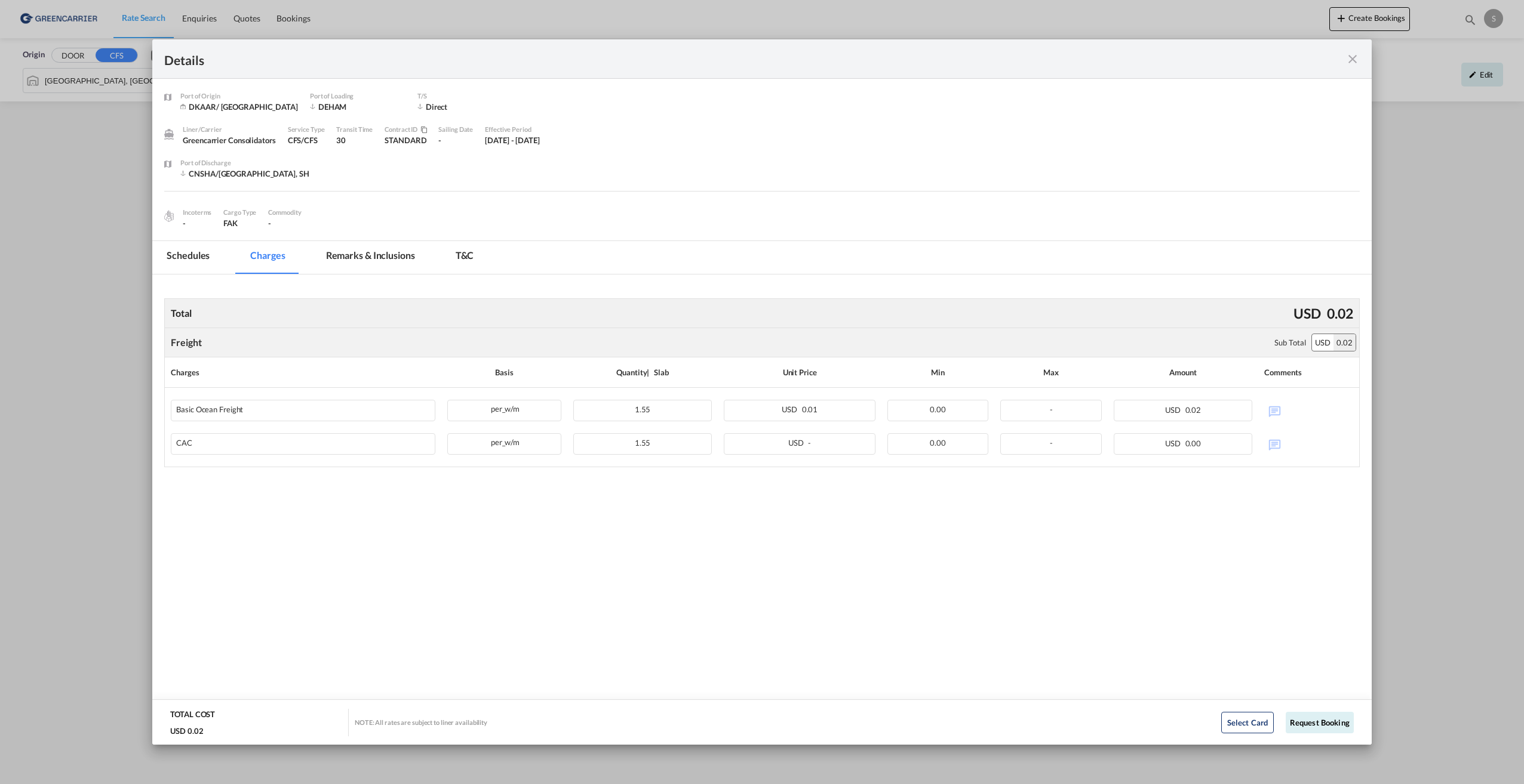
click at [202, 258] on md-tab-item "Schedules" at bounding box center [188, 257] width 72 height 33
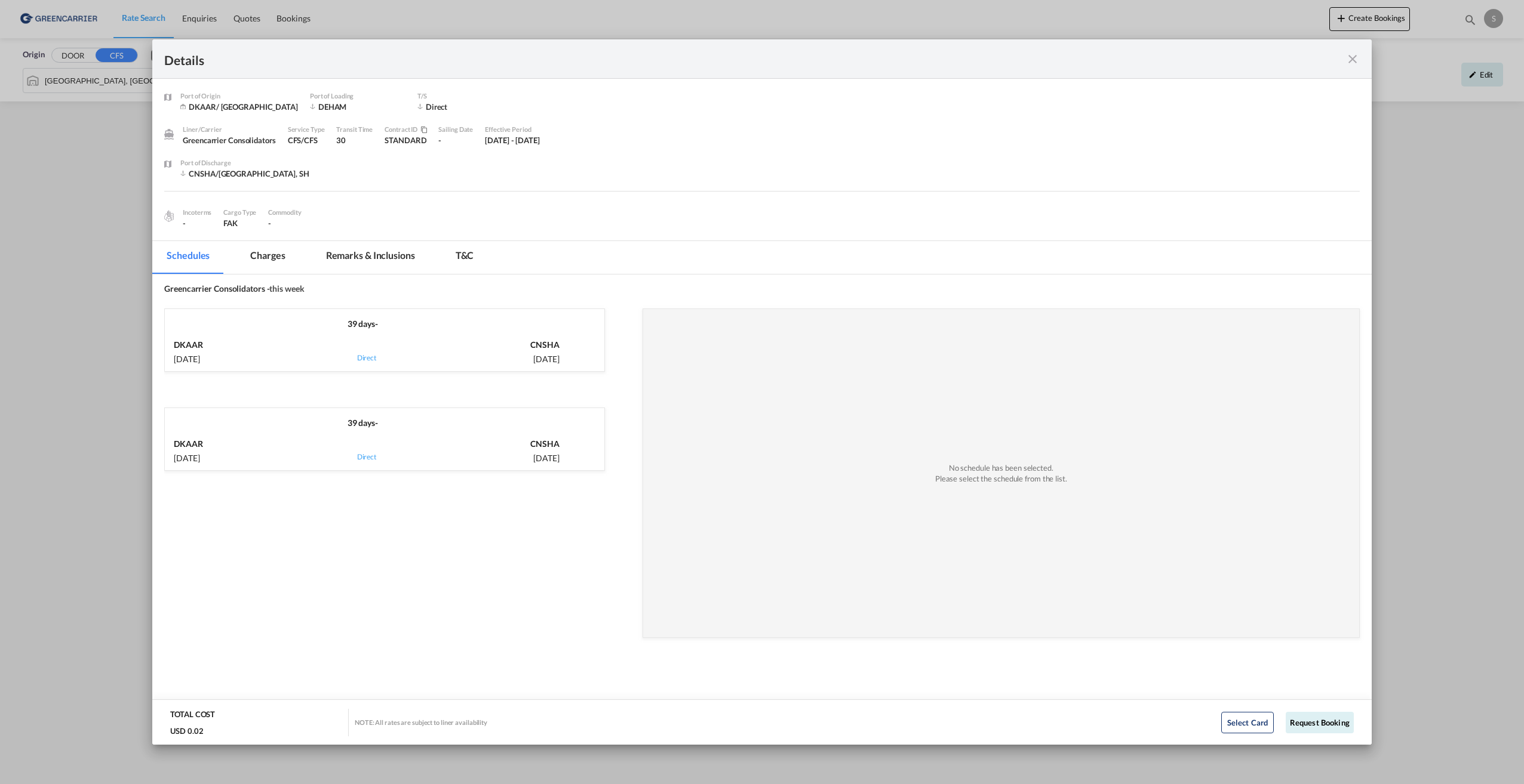
click at [447, 422] on div "39 days -" at bounding box center [362, 419] width 395 height 21
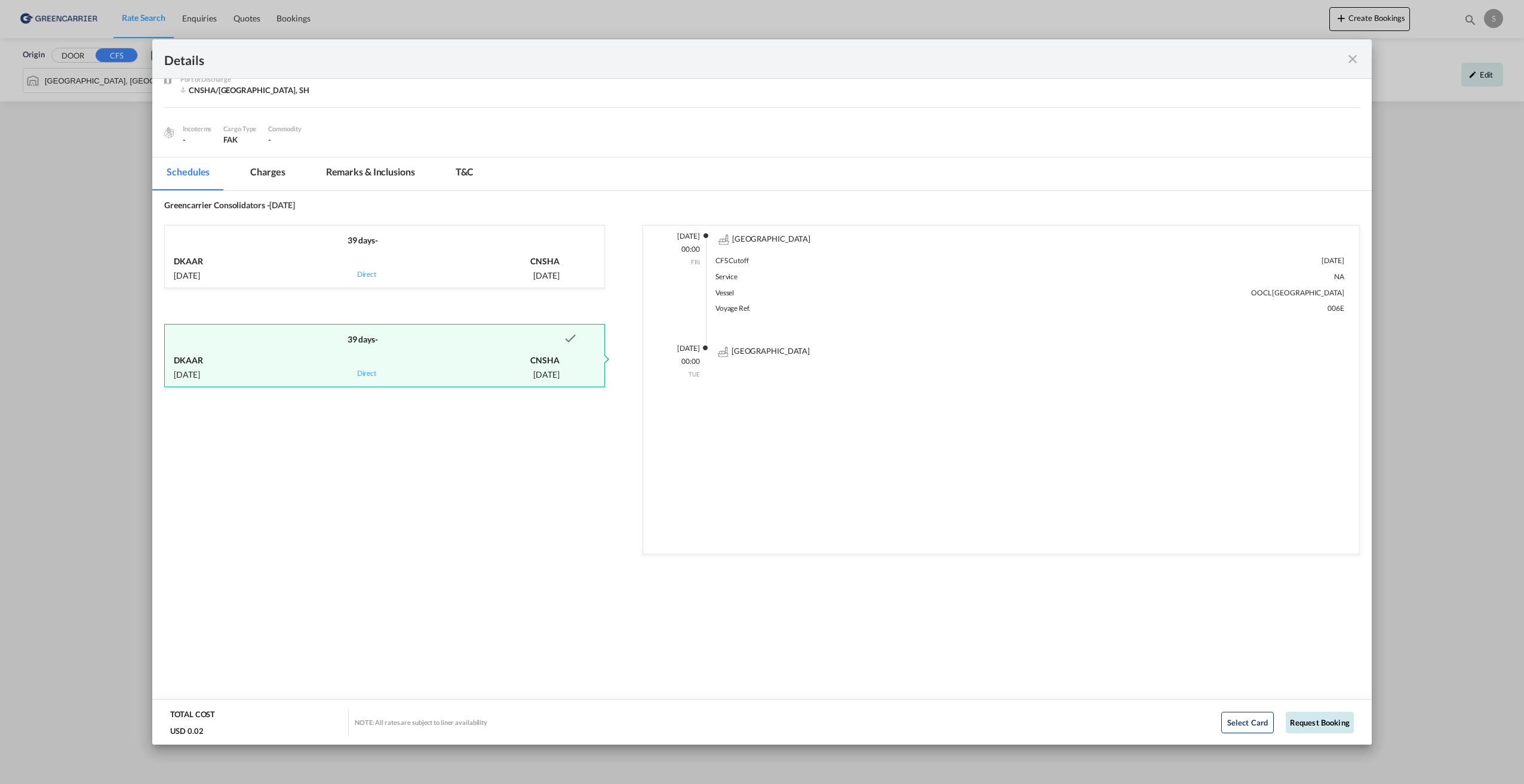
scroll to position [119, 0]
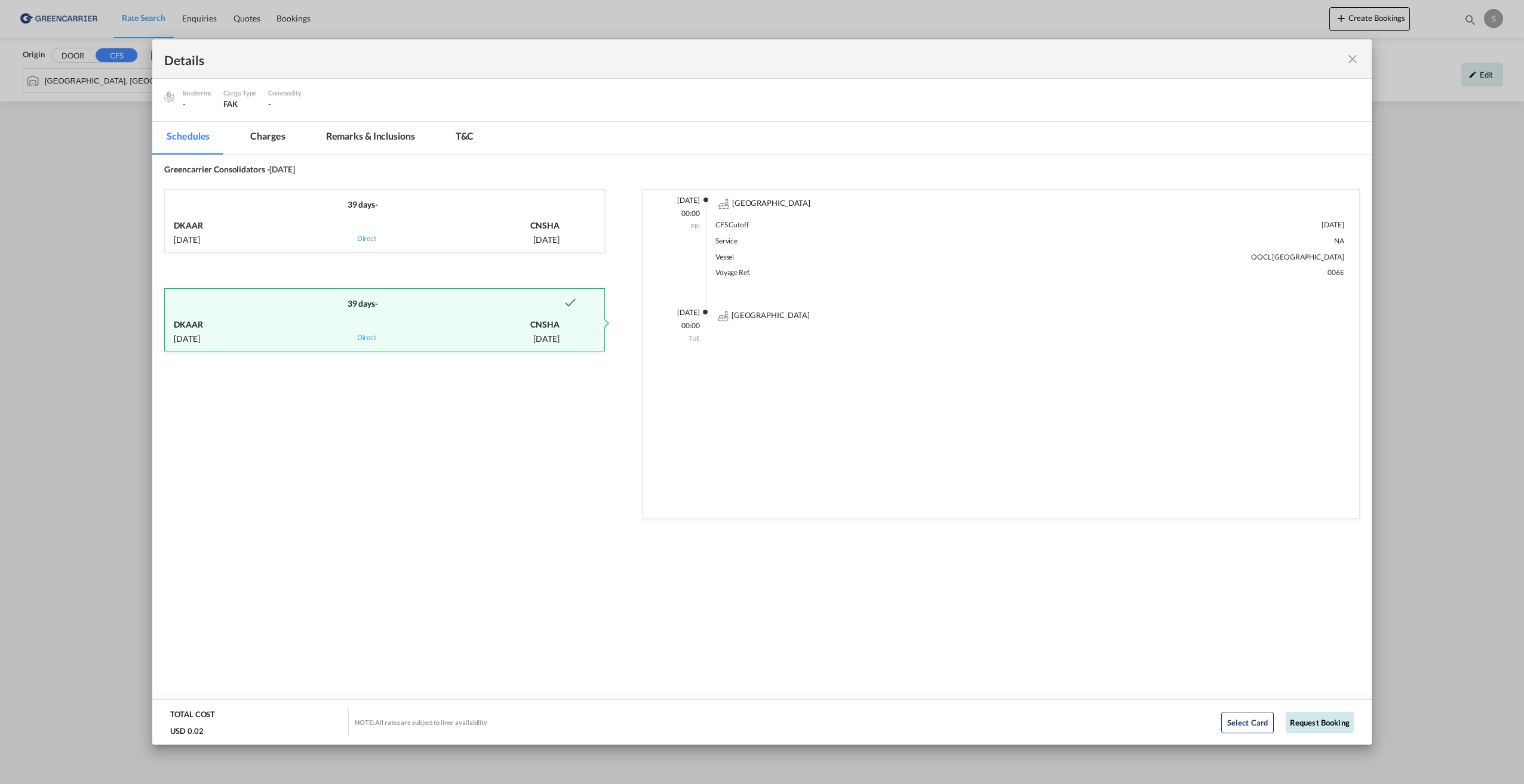
click at [1308, 714] on button "Request Booking" at bounding box center [1319, 722] width 68 height 21
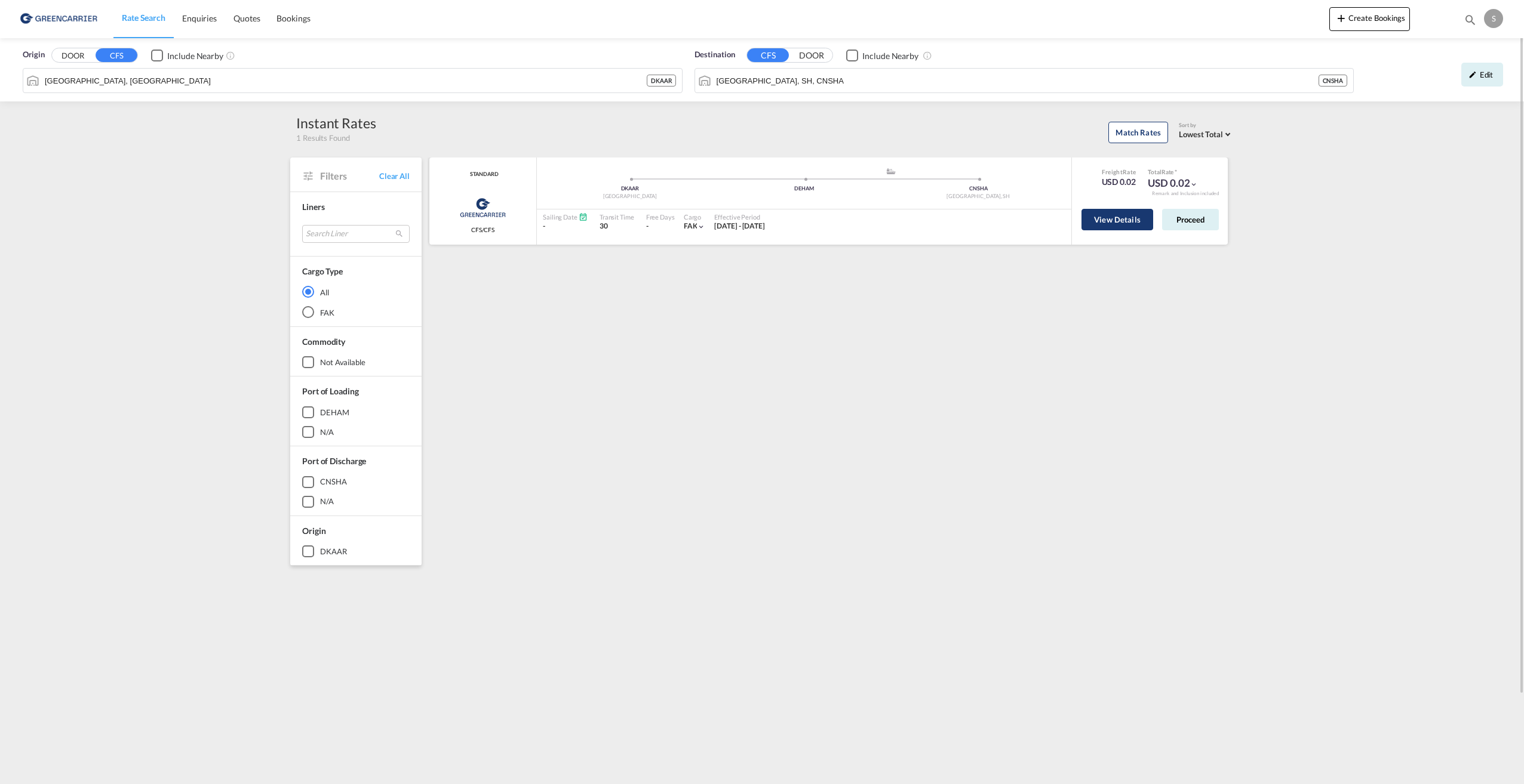
click at [1133, 224] on button "View Details" at bounding box center [1117, 219] width 72 height 21
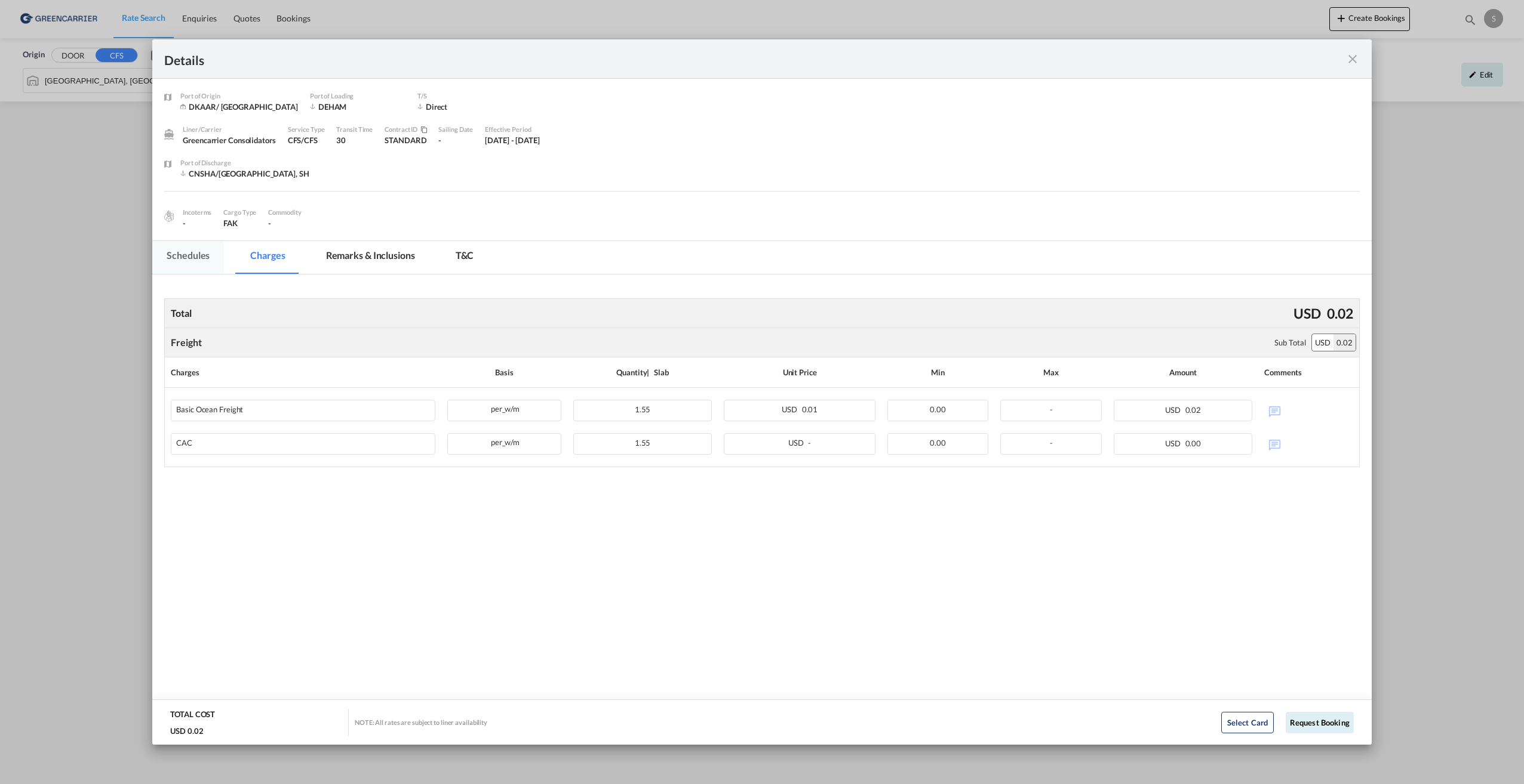
click at [200, 259] on md-tab-item "Schedules" at bounding box center [188, 257] width 72 height 33
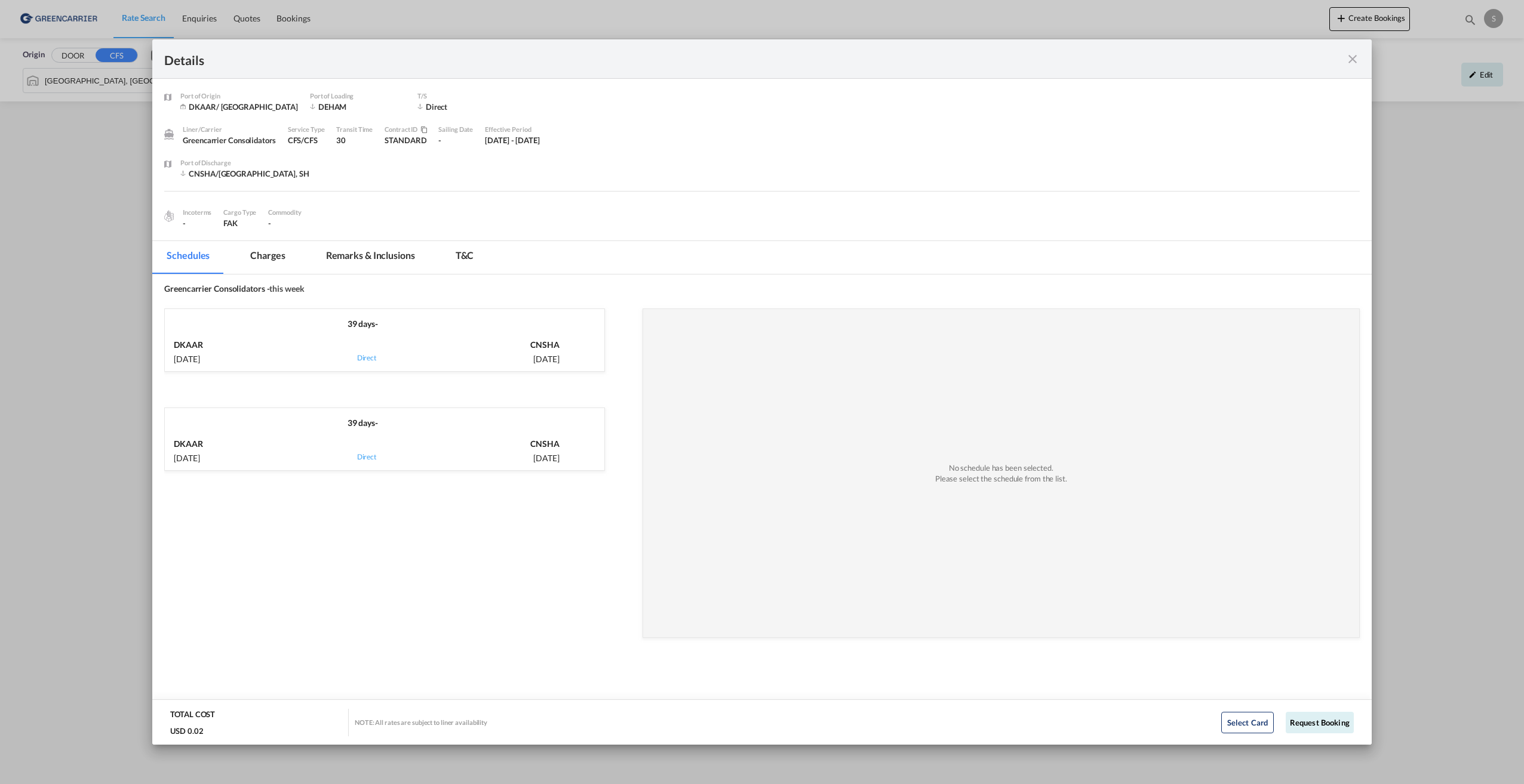
click at [257, 346] on div "DKAAR 22 Aug, 2025" at bounding box center [237, 351] width 126 height 29
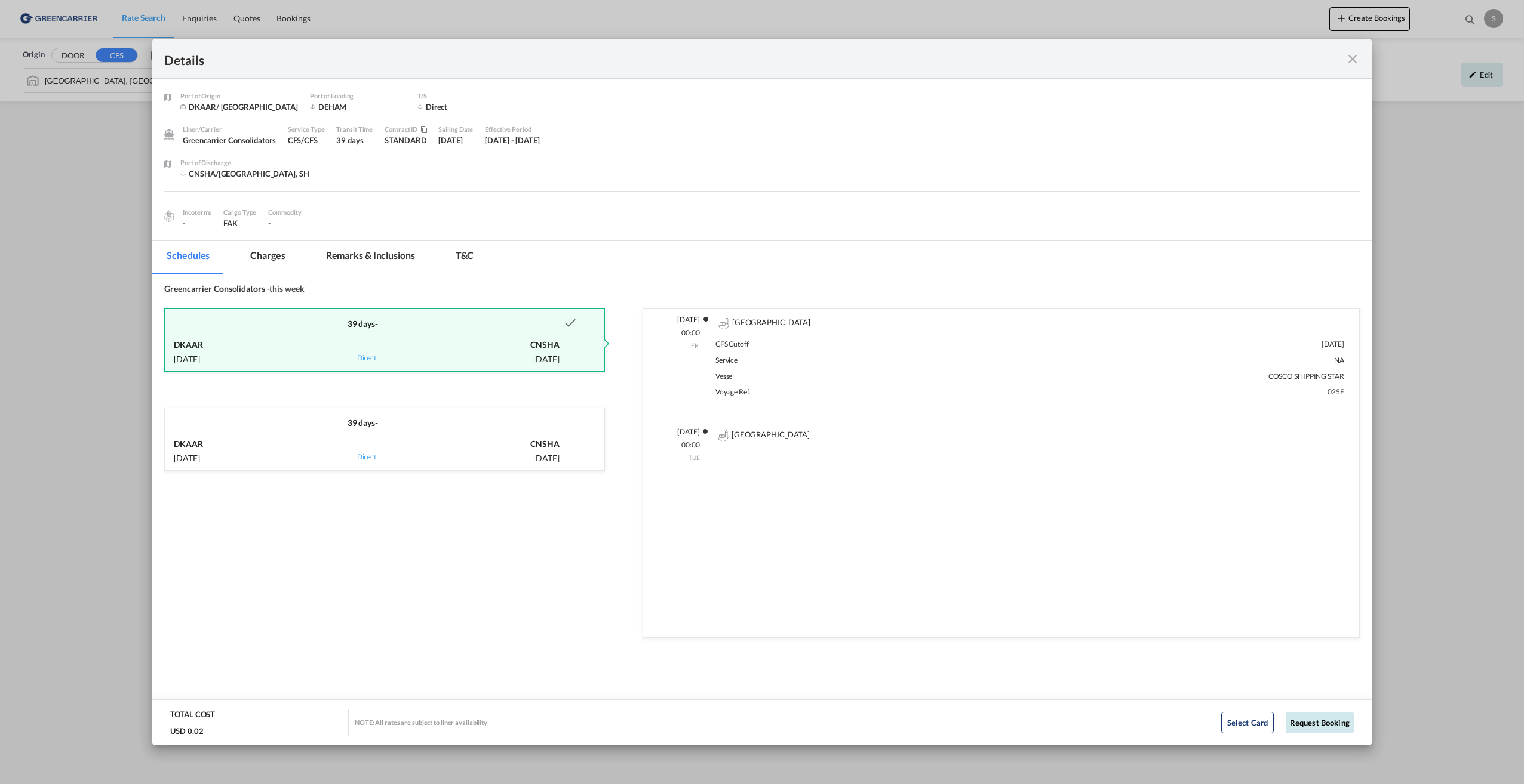
click at [1302, 728] on button "Request Booking" at bounding box center [1319, 722] width 68 height 21
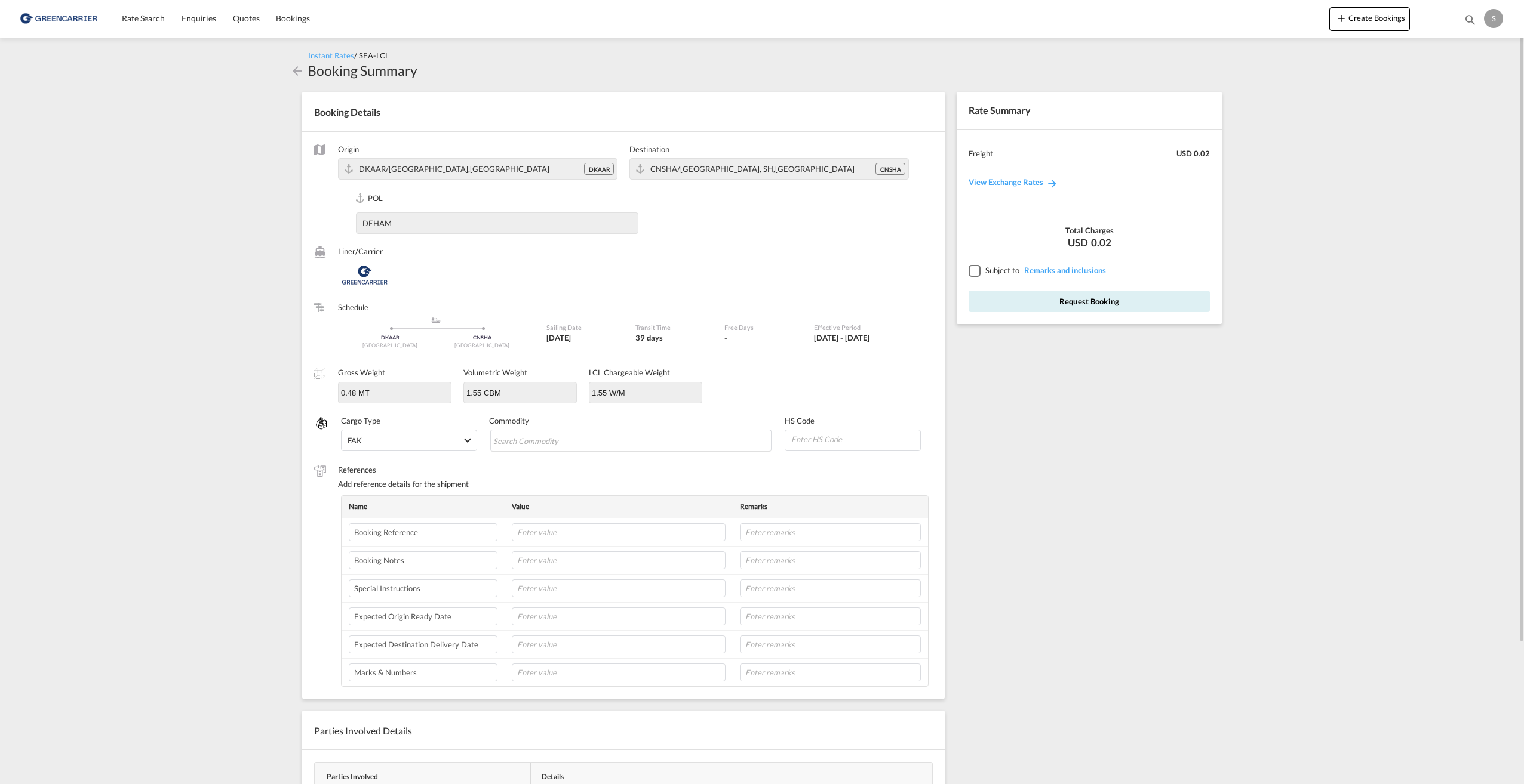
click at [970, 271] on div at bounding box center [974, 270] width 11 height 11
click at [363, 281] on img "Greencarrier Consolidators" at bounding box center [364, 275] width 53 height 30
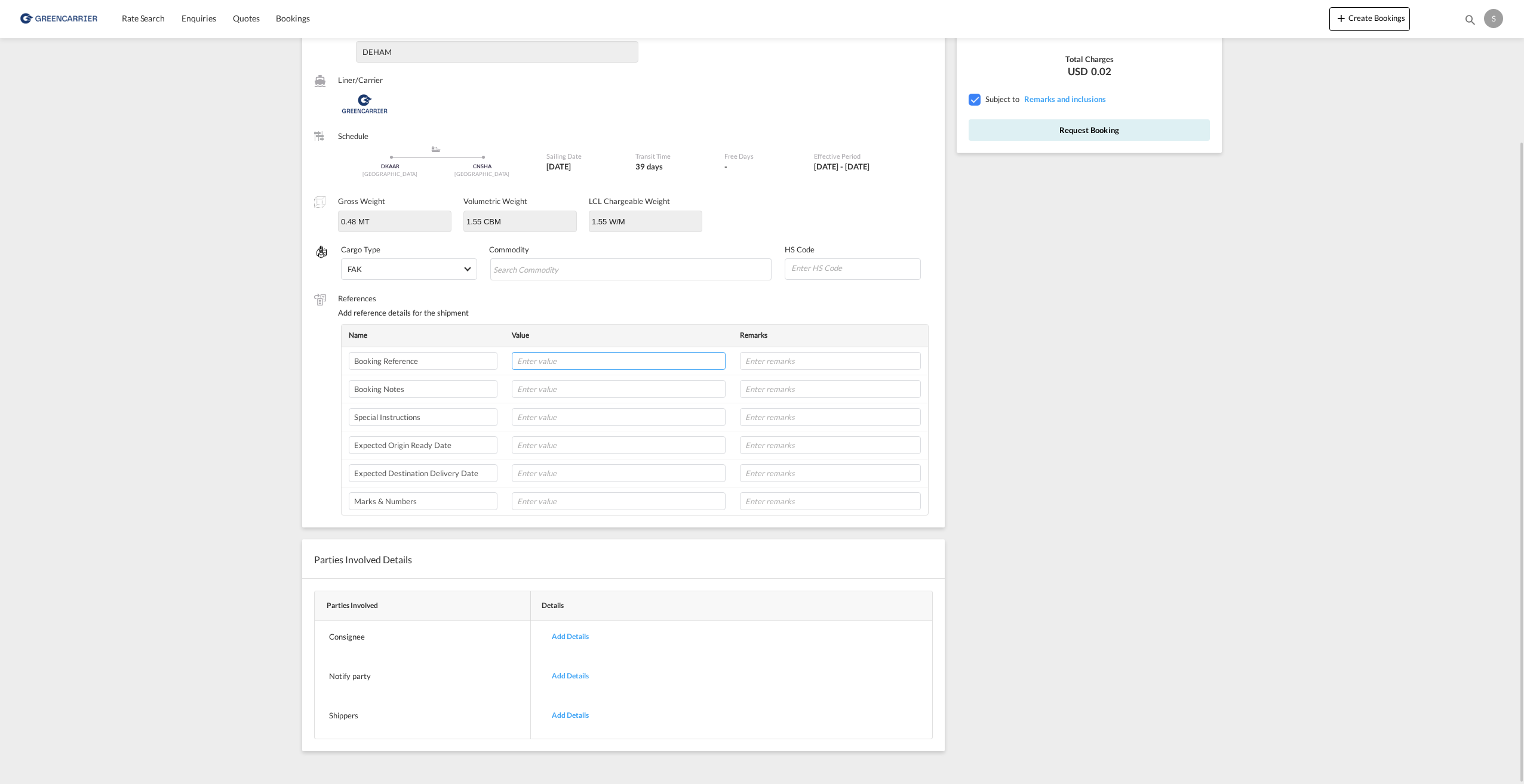
click at [572, 363] on input "text" at bounding box center [618, 362] width 214 height 18
paste input "OADO251627"
type input "OADO251627 MANUEL"
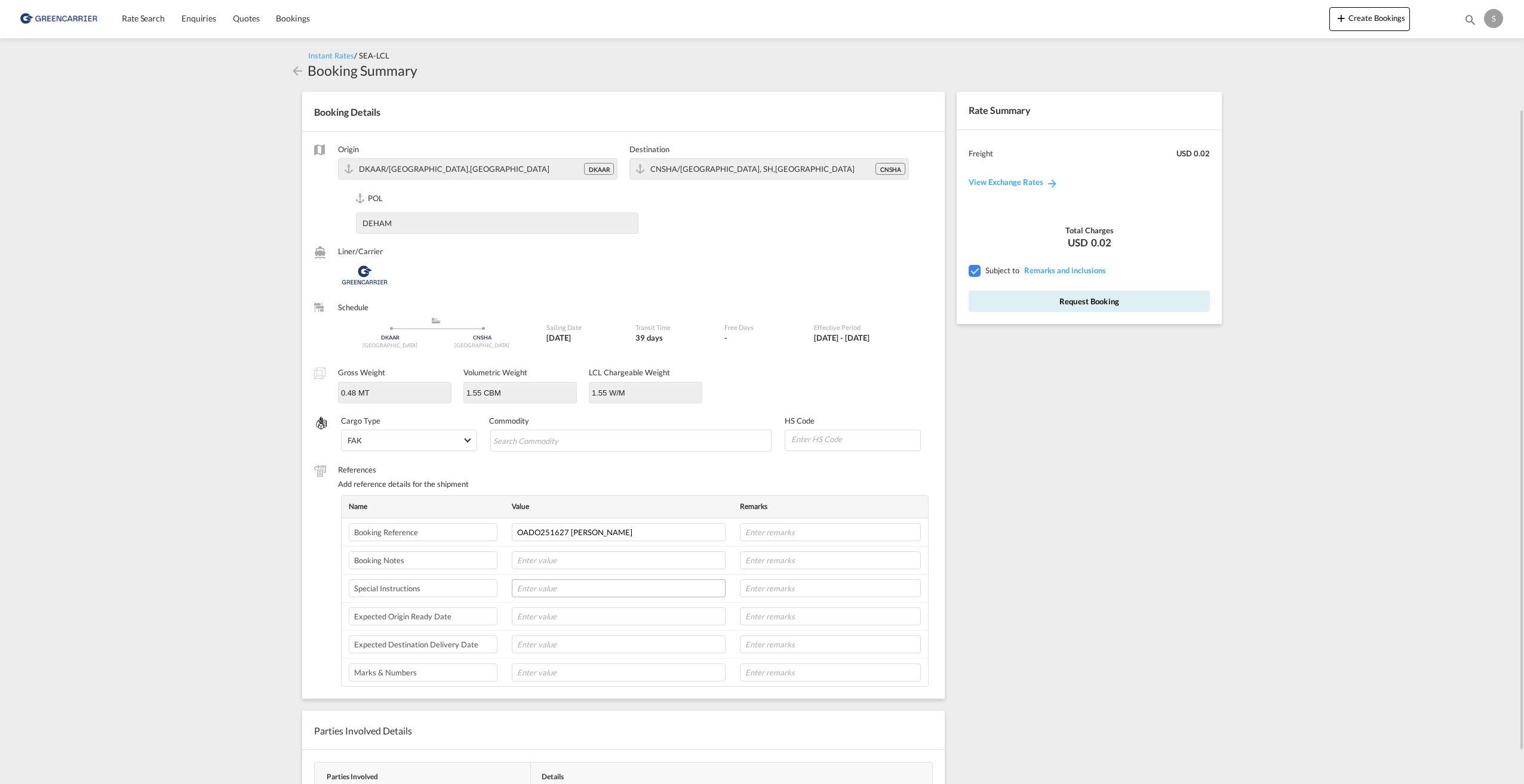
scroll to position [60, 0]
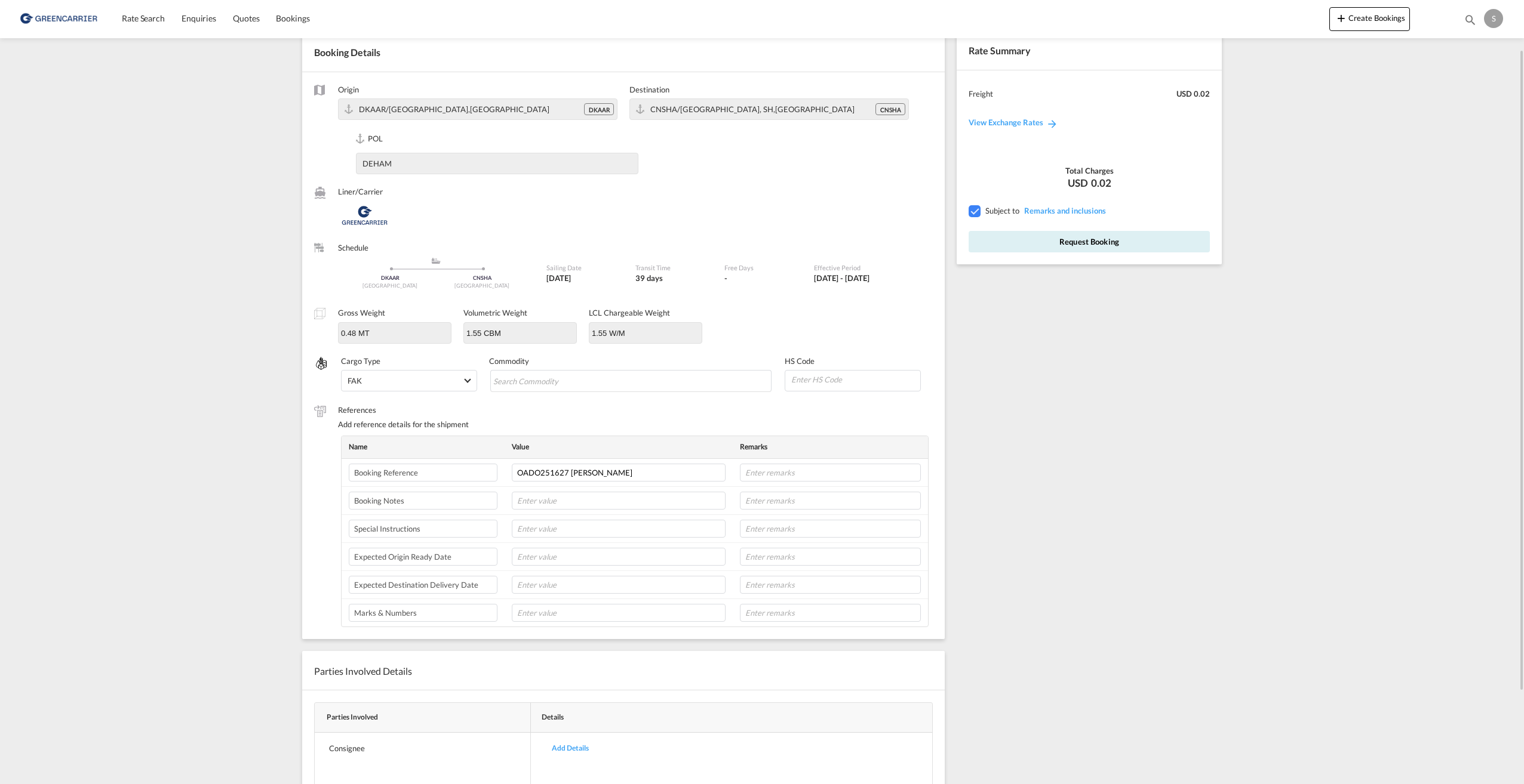
click at [149, 341] on md-content "Rate Search Enquiries Quotes Bookings Create Bookings Bookings Quotes Enquiries…" at bounding box center [762, 392] width 1524 height 784
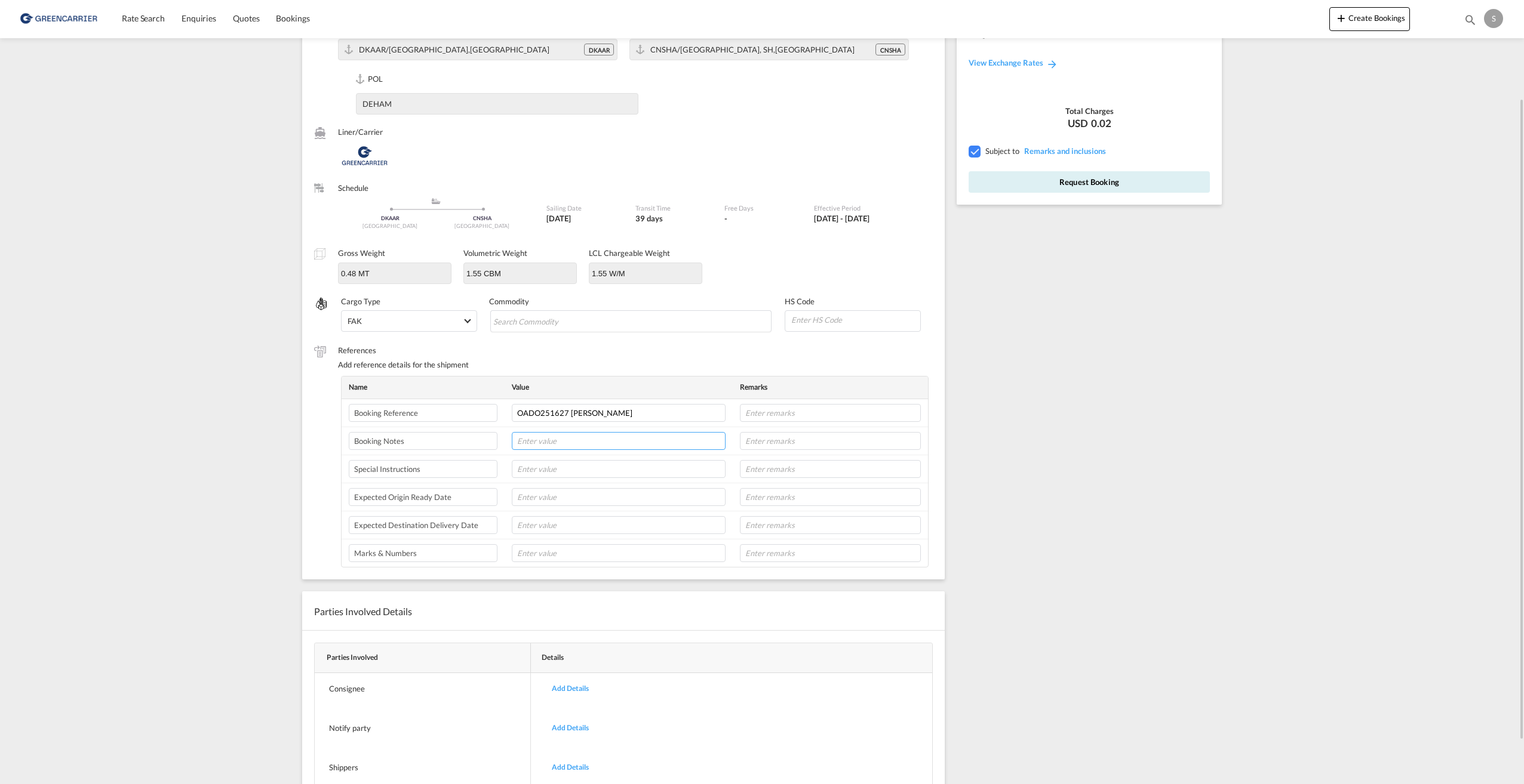
click at [534, 441] on input "text" at bounding box center [618, 441] width 214 height 18
paste input "EagleBurgmann KE A/S"
click at [609, 440] on input "EagleBurgmann KE A/S" at bounding box center [618, 441] width 214 height 18
paste input "Odinsvej 1, DK-6950 Ringkøbing"
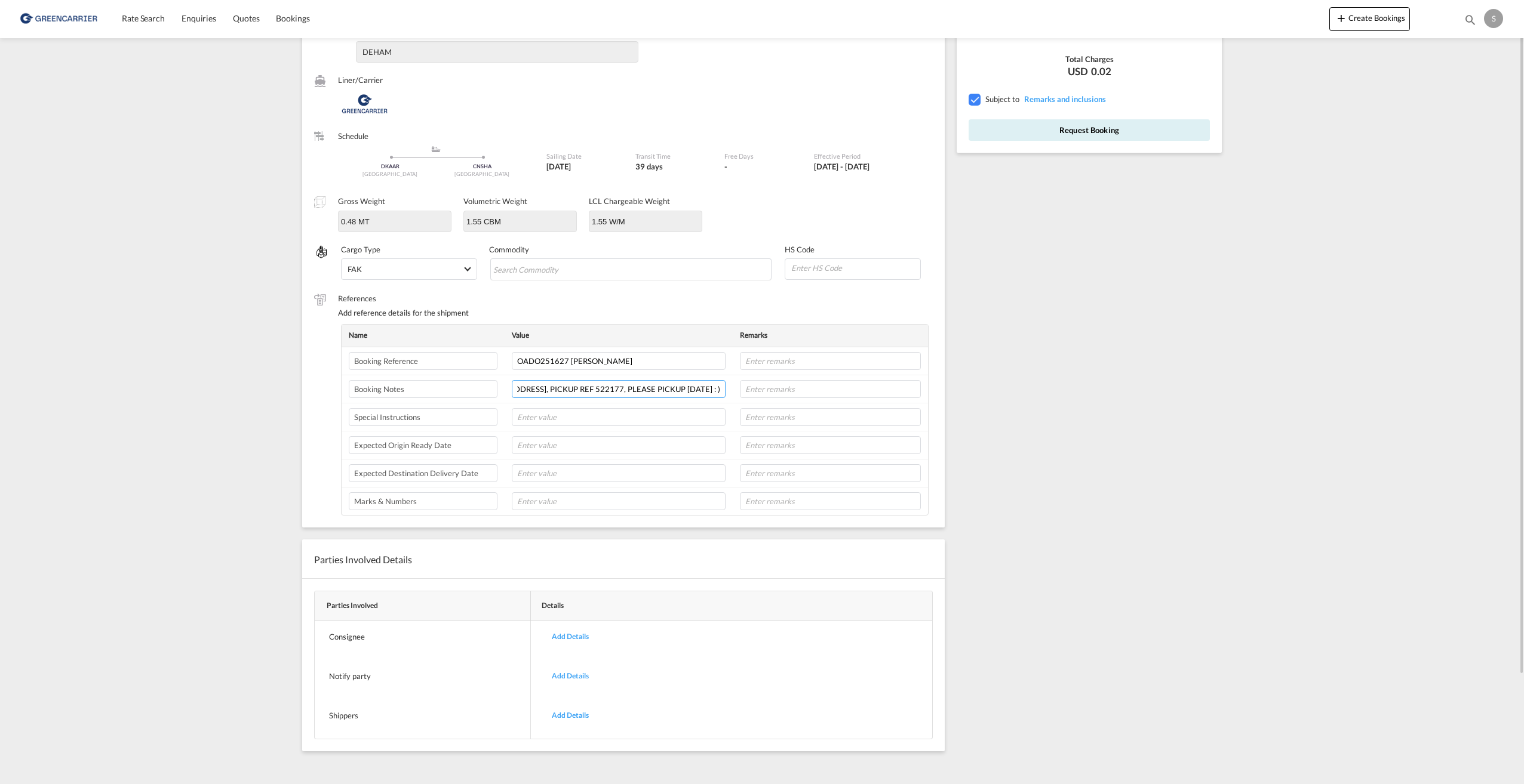
scroll to position [111, 0]
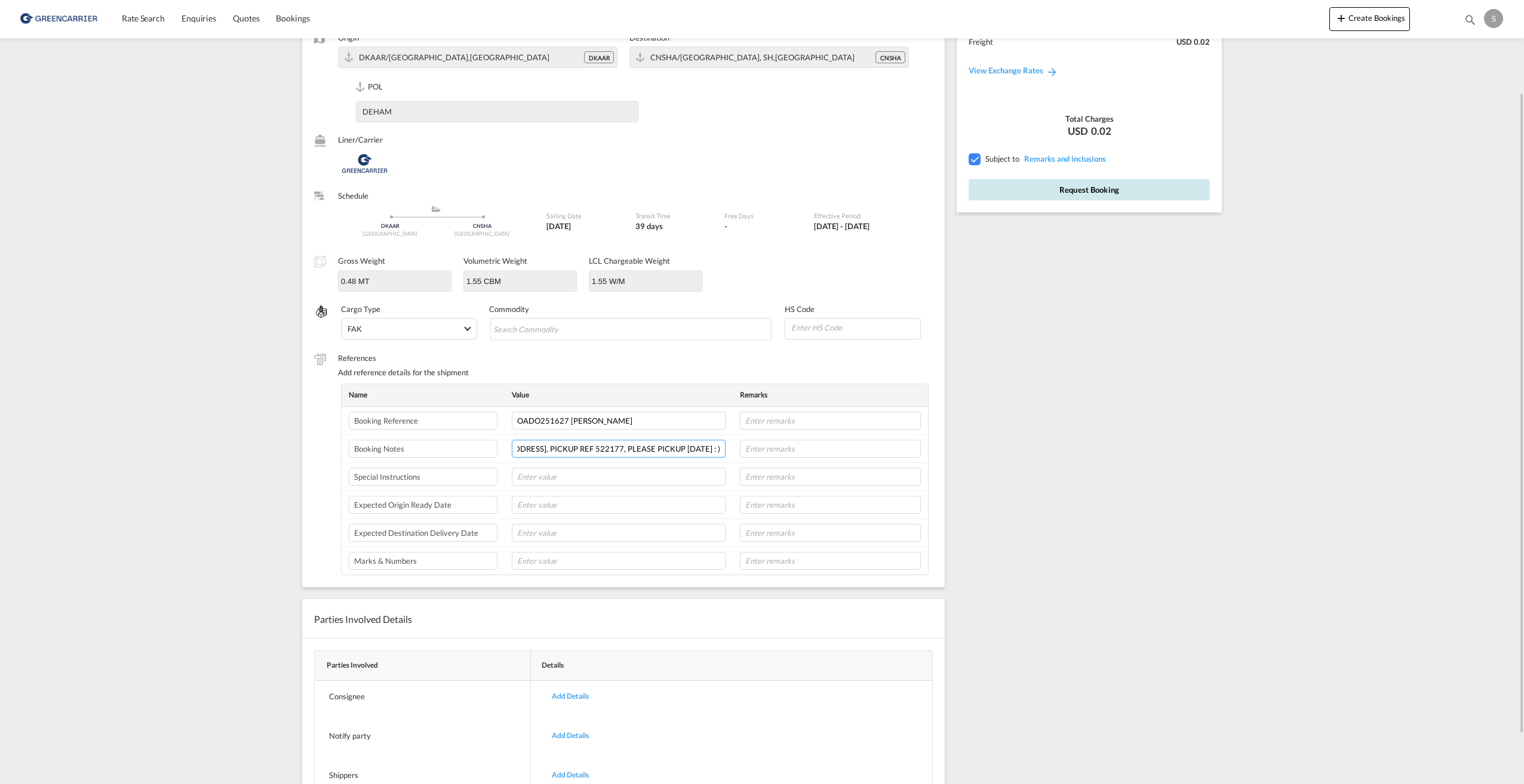
type input "EagleBurgmann KE A/S, Odinsvej 1, DK-6950 Ringkøbing, PICKUP REF 522177, PLEASE…"
click at [1072, 193] on button "Request Booking" at bounding box center [1089, 189] width 241 height 21
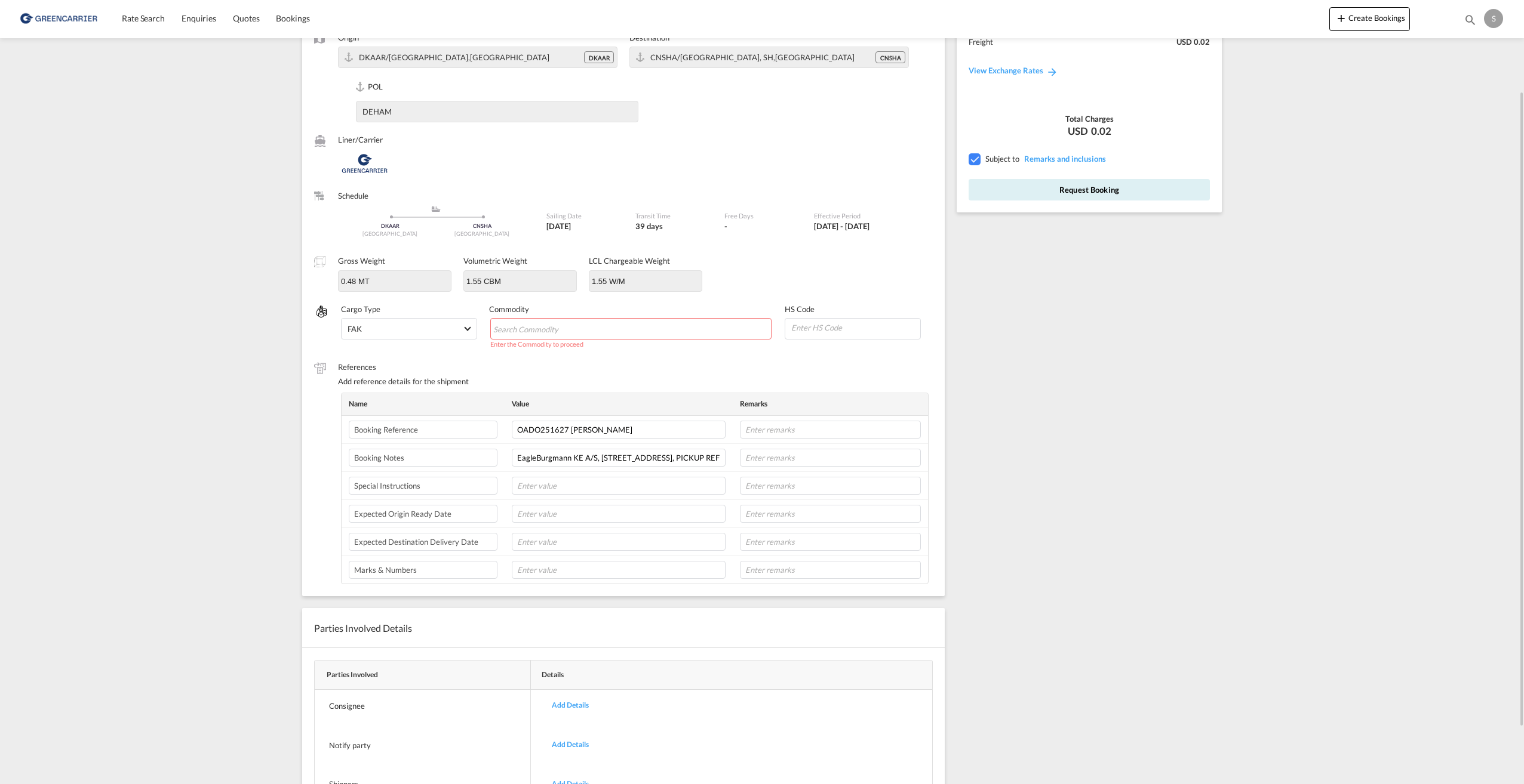
click at [661, 329] on md-chips-wrap "Chips container with autocompletion. Enter the text area, type text to search, …" at bounding box center [631, 329] width 282 height 21
click at [838, 330] on input at bounding box center [855, 328] width 130 height 18
type input "83071000"
click at [737, 367] on label "References" at bounding box center [635, 367] width 595 height 11
click at [673, 332] on md-chips-wrap "Chips container with autocompletion. Enter the text area, type text to search, …" at bounding box center [631, 329] width 282 height 21
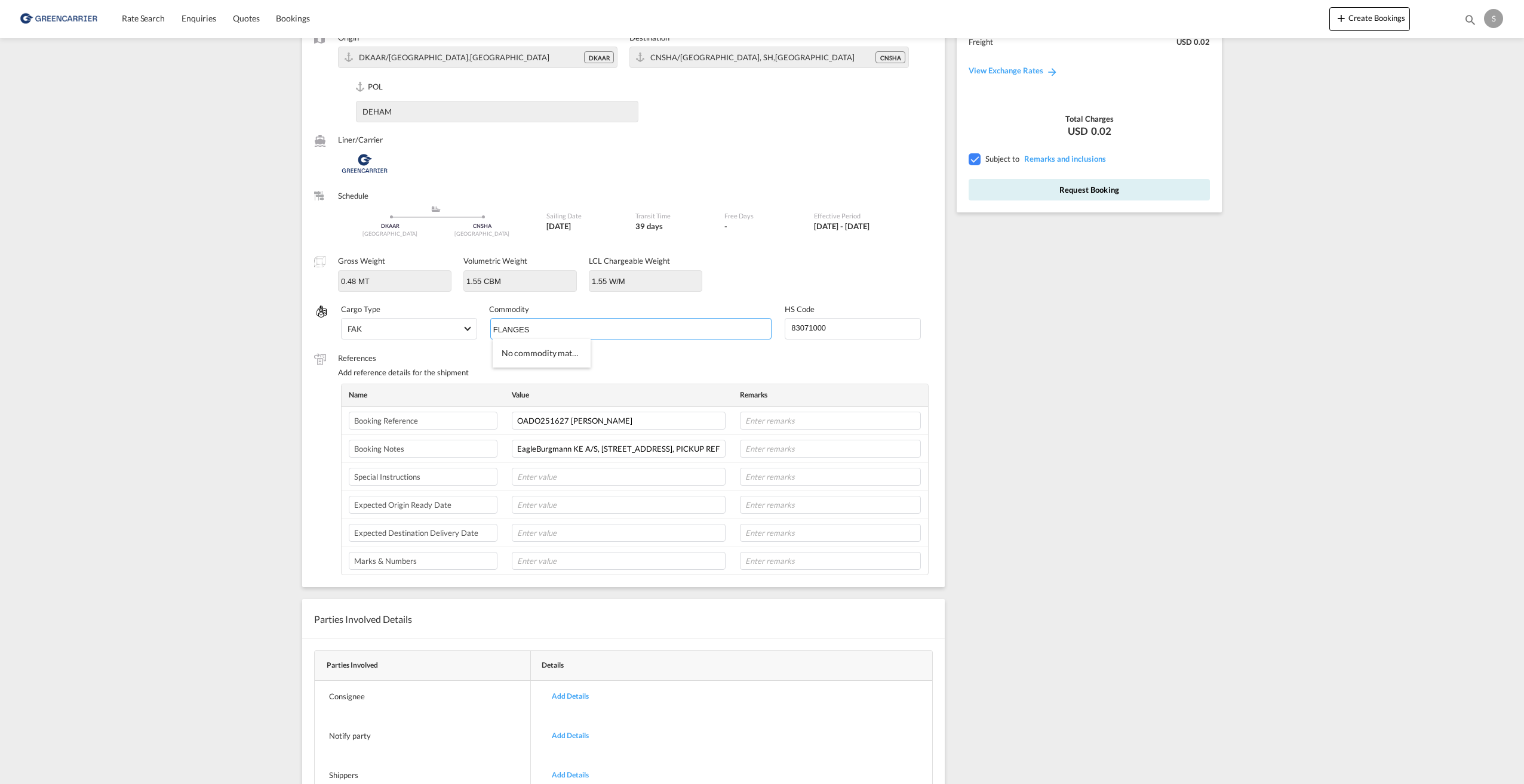
type input "FLANGES"
click at [1026, 195] on button "Request Booking" at bounding box center [1089, 189] width 241 height 21
